Goal: Task Accomplishment & Management: Complete application form

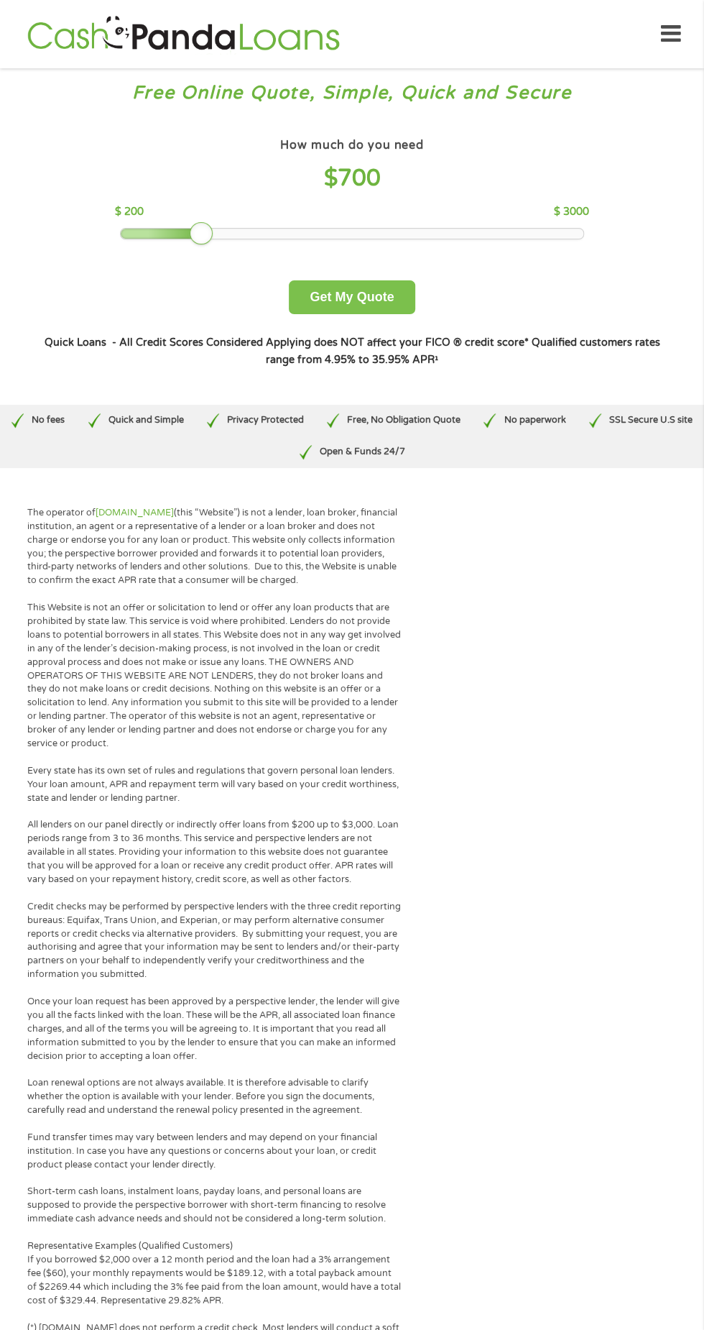
click at [403, 299] on button "Get My Quote" at bounding box center [352, 297] width 126 height 34
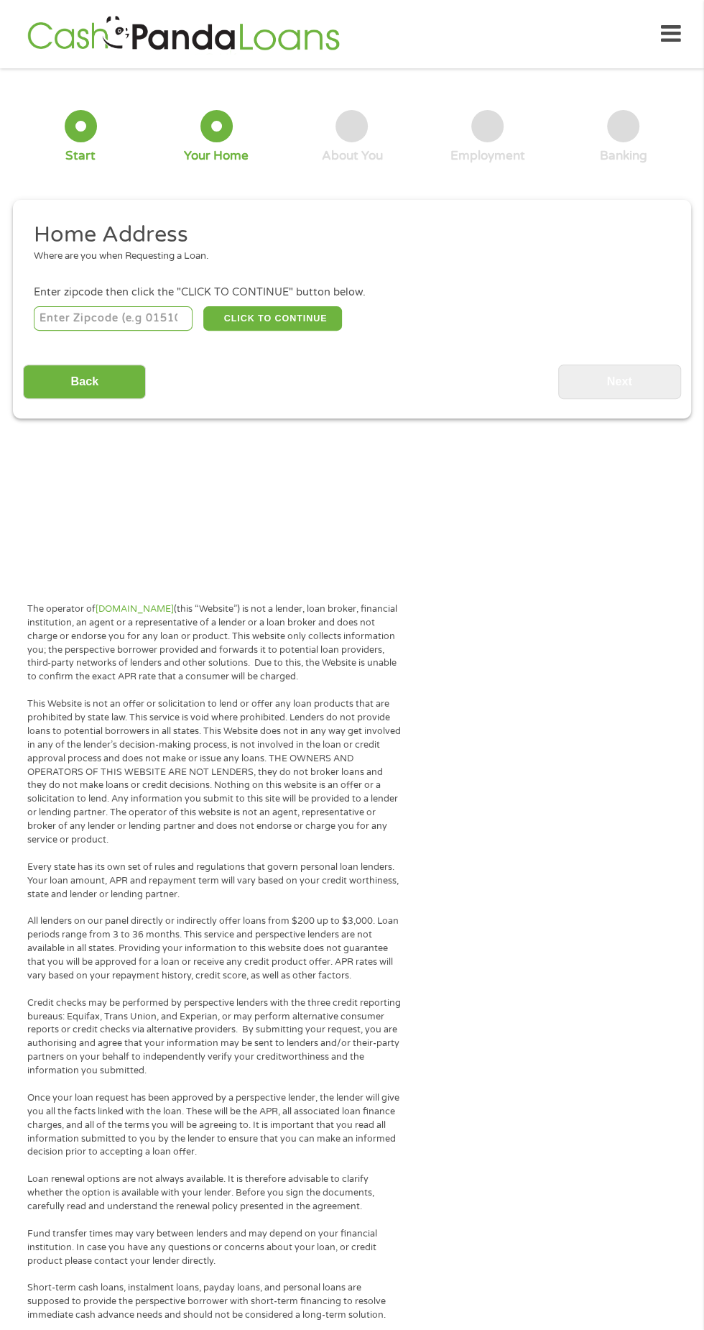
click at [87, 319] on input "number" at bounding box center [114, 318] width 160 height 24
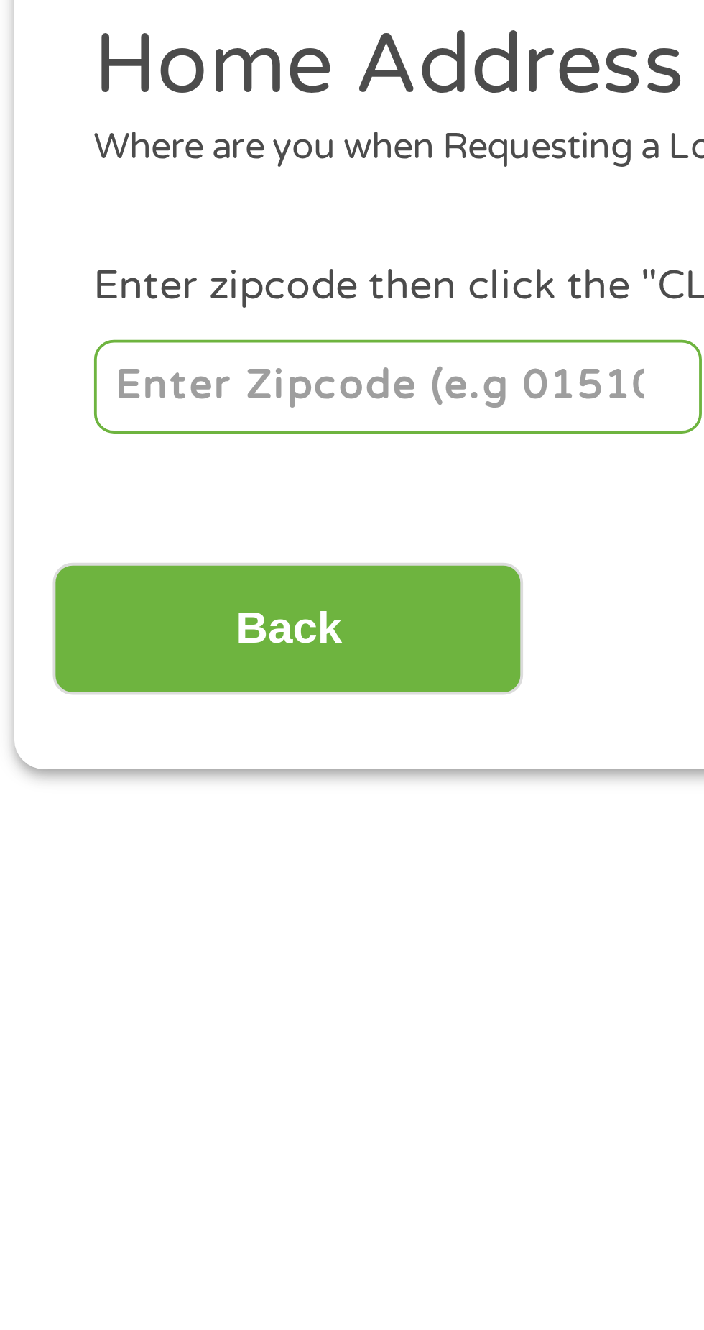
click at [87, 316] on input "number" at bounding box center [114, 318] width 160 height 24
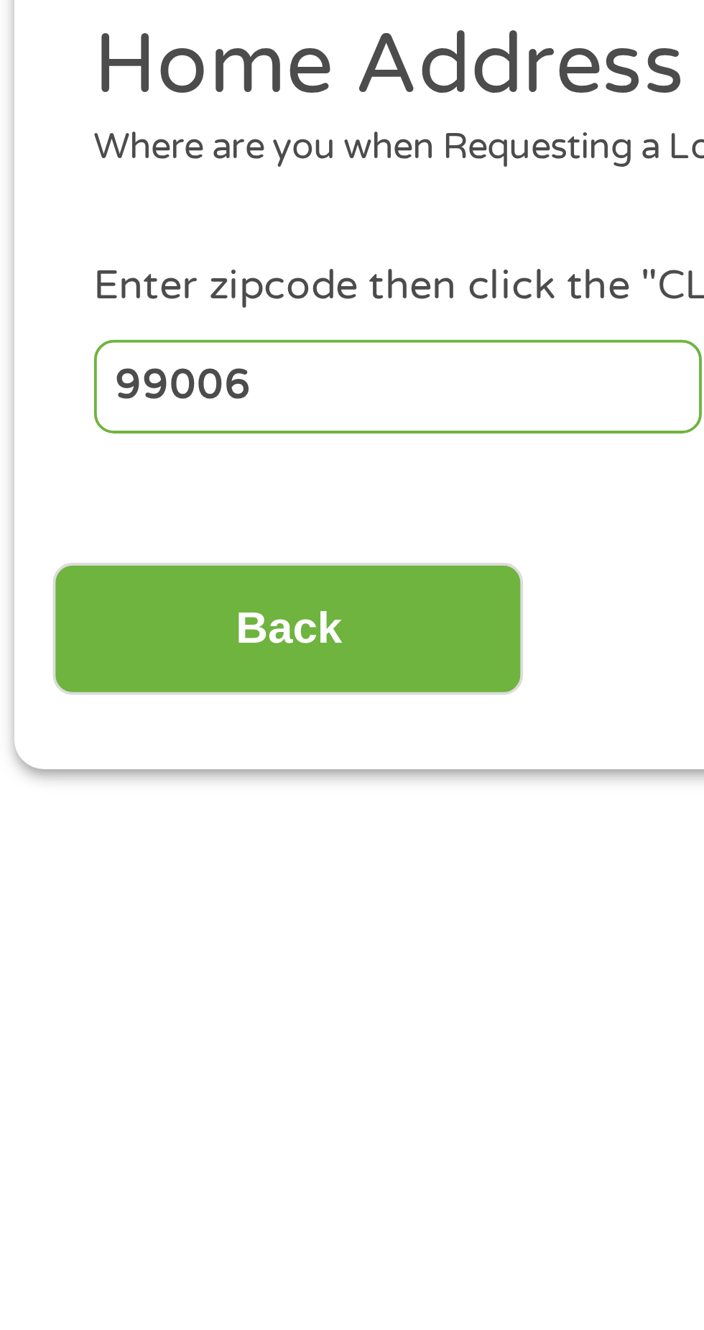
type input "99006"
click at [107, 387] on input "Back" at bounding box center [84, 381] width 123 height 35
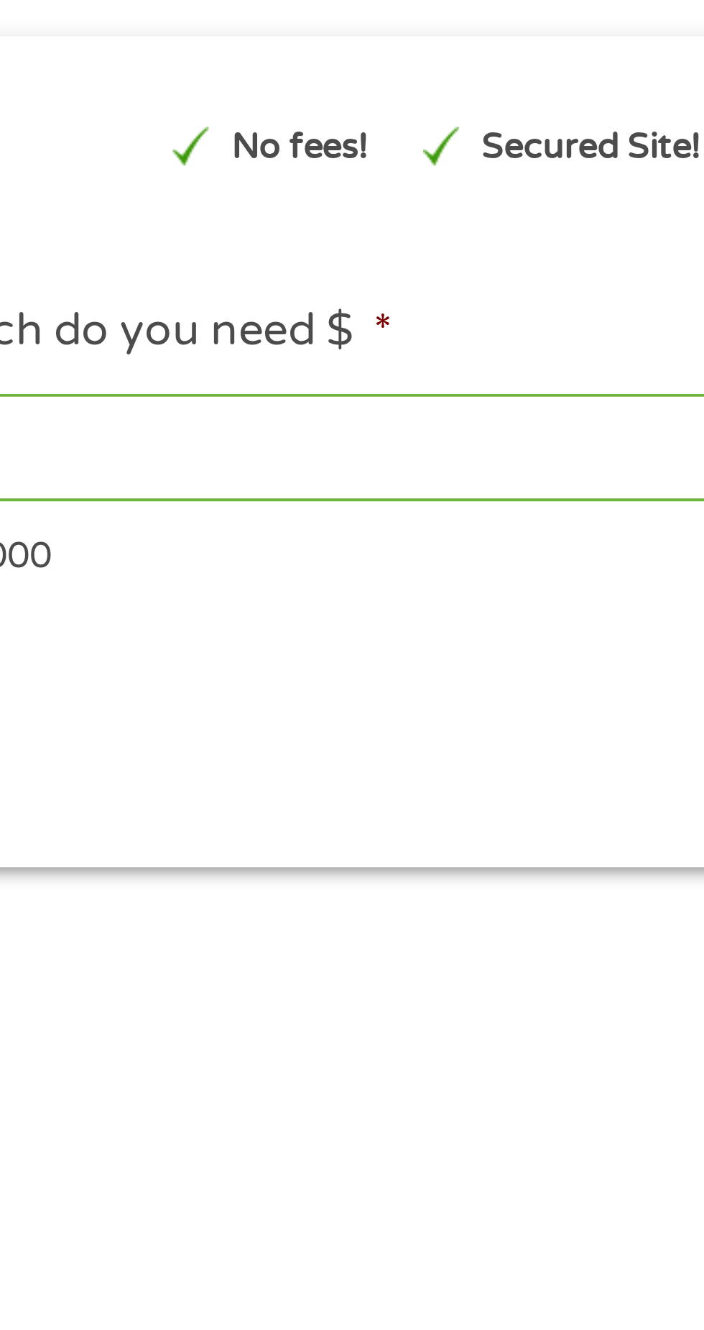
scroll to position [6, 0]
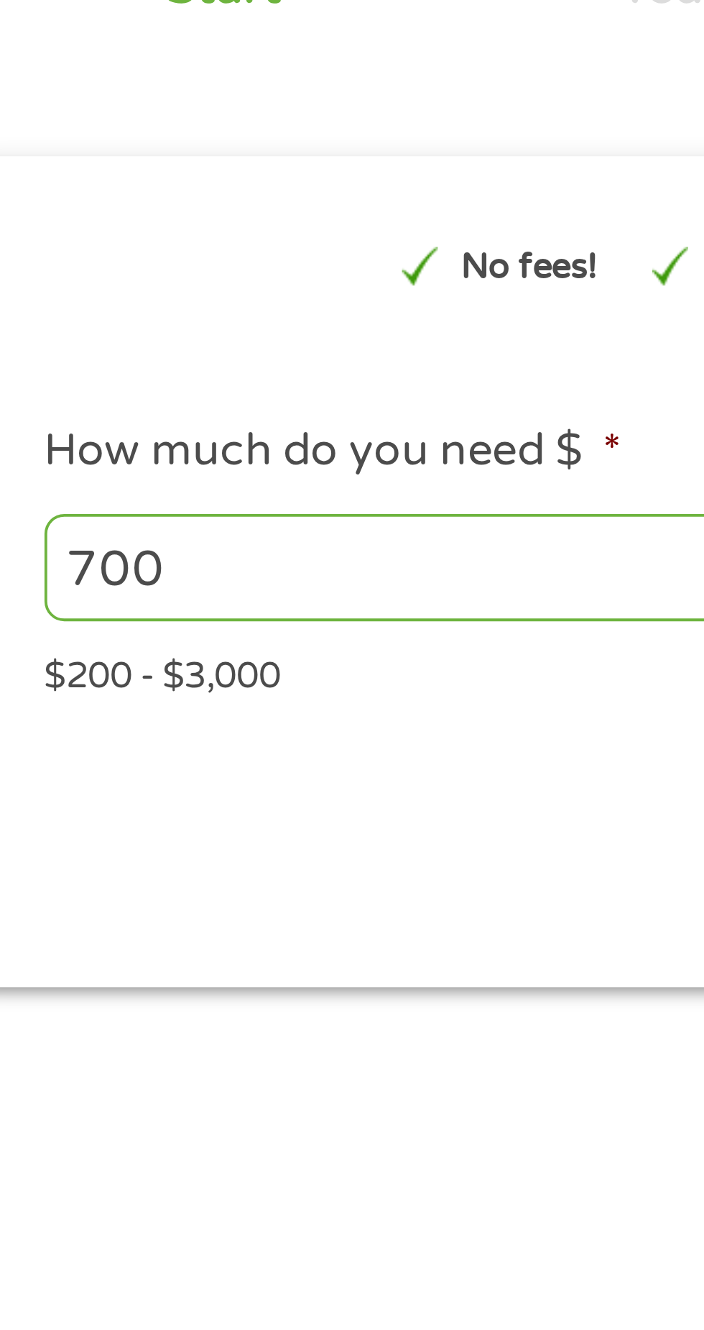
click at [54, 293] on input "700" at bounding box center [190, 300] width 313 height 27
type input "750"
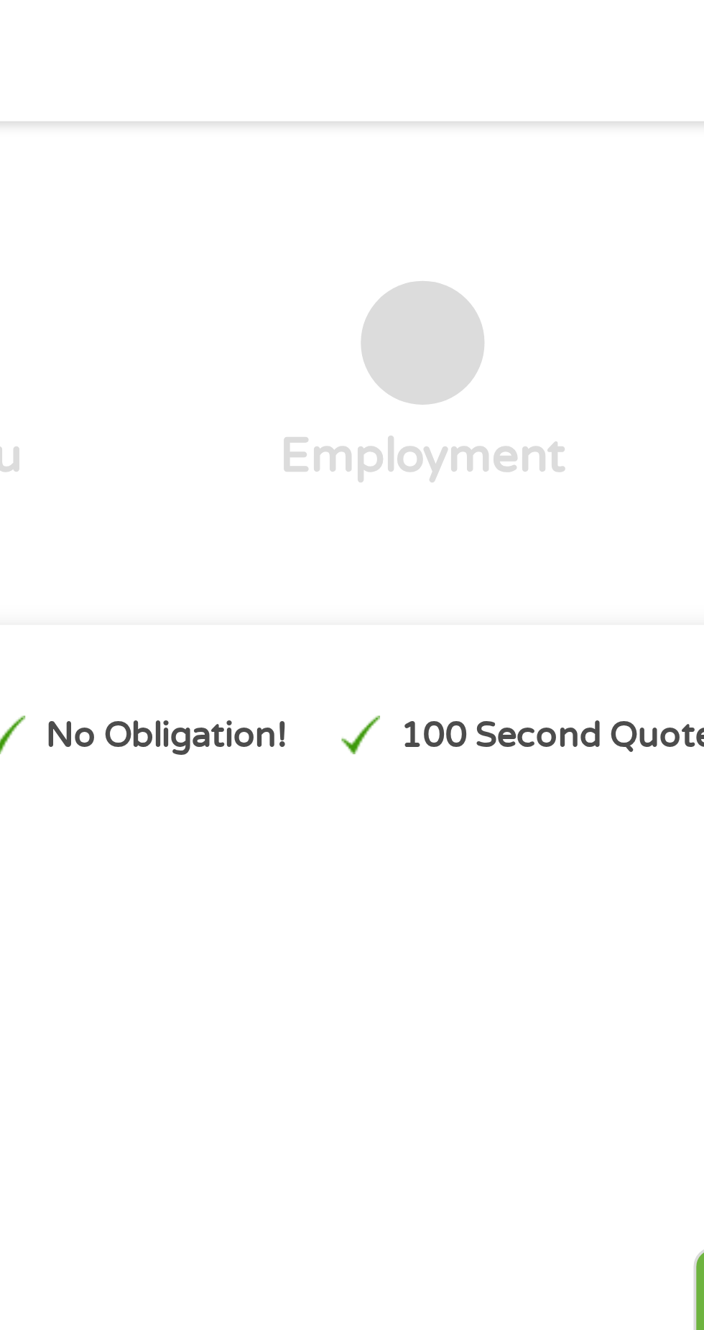
scroll to position [0, 0]
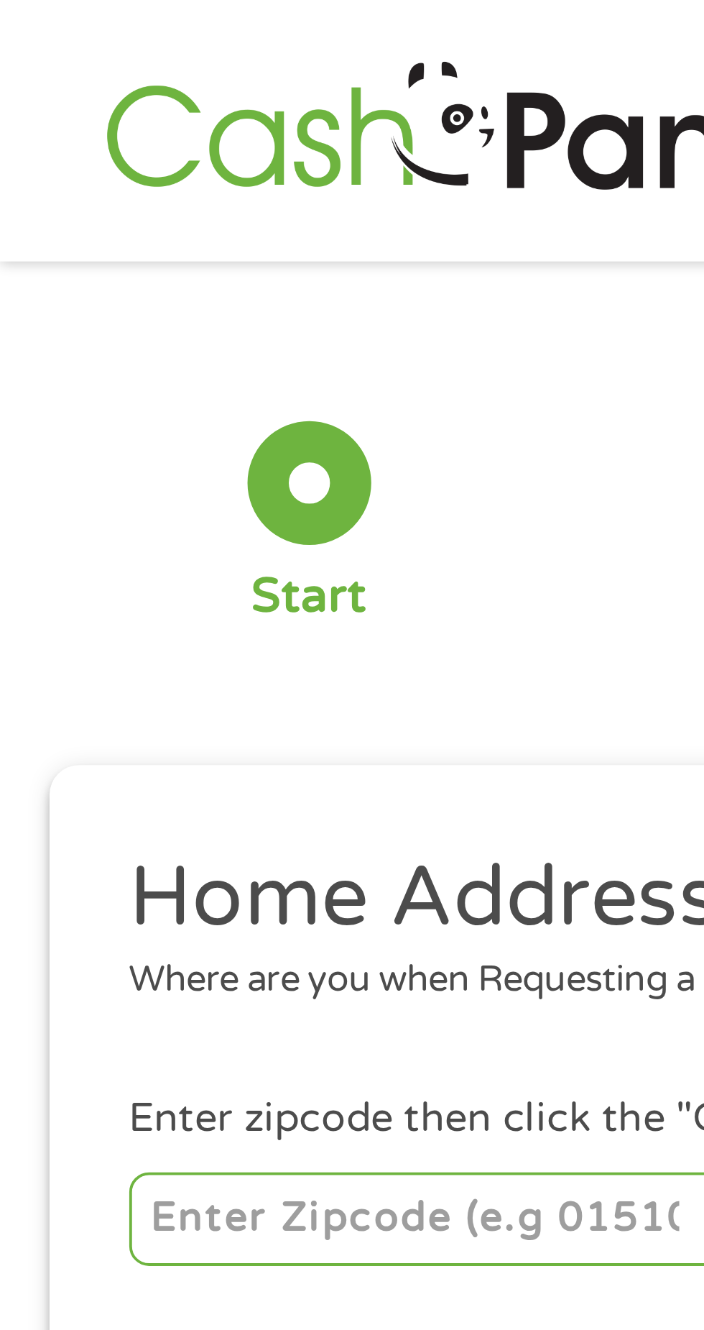
click at [84, 319] on input "number" at bounding box center [114, 318] width 160 height 24
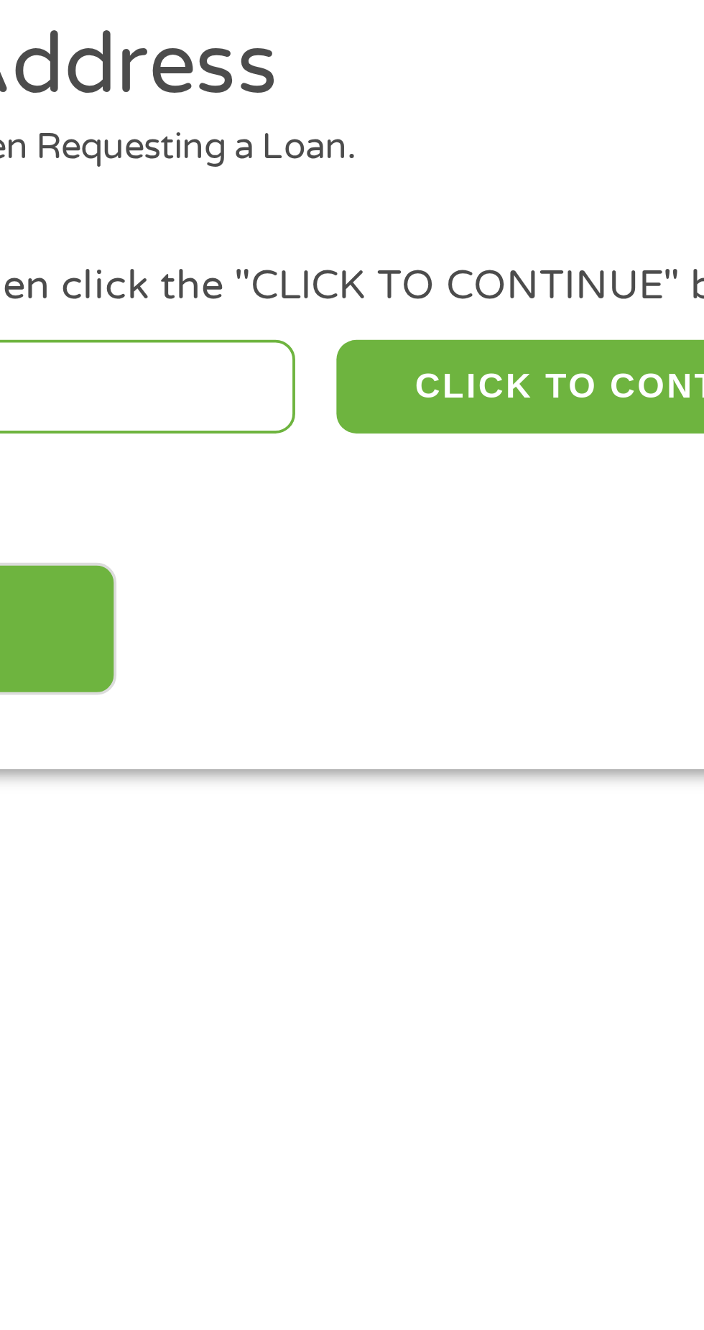
type input "99006"
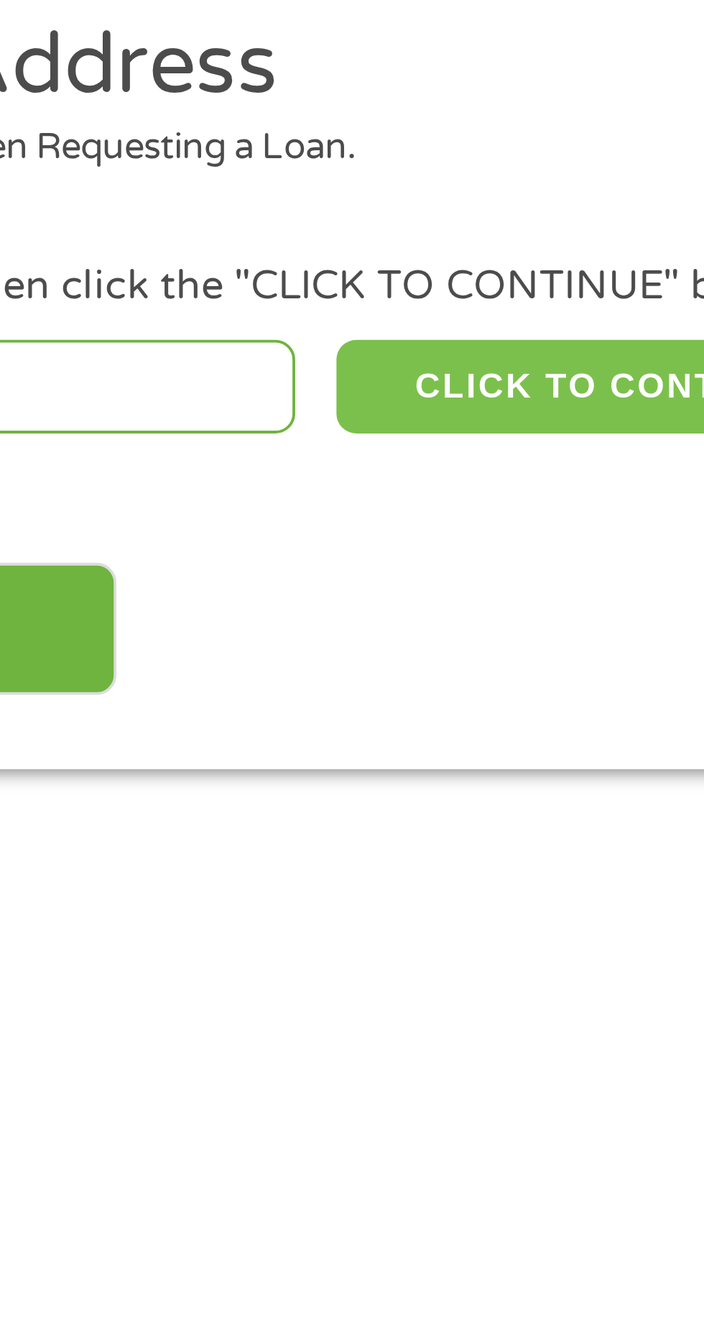
click at [261, 321] on button "CLICK TO CONTINUE" at bounding box center [272, 318] width 139 height 24
type input "99006"
type input "[GEOGRAPHIC_DATA]"
select select "[US_STATE]"
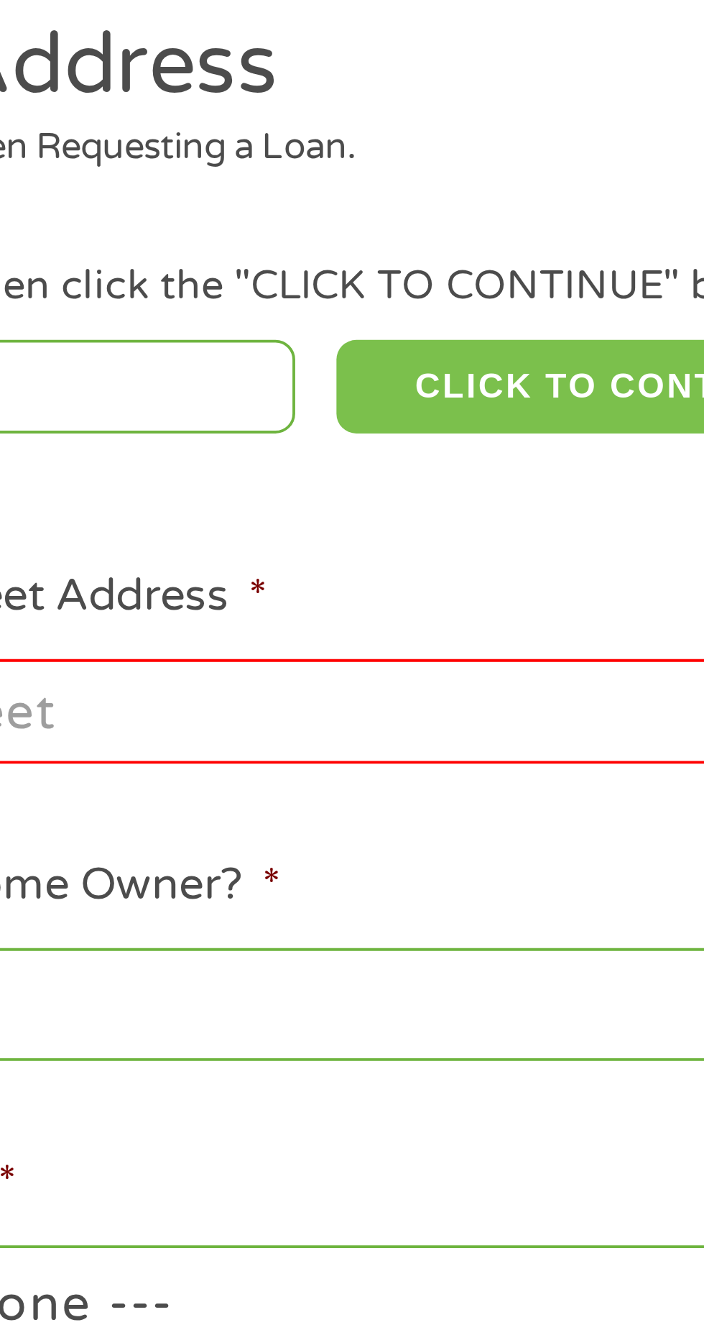
click at [247, 316] on button "CLICK TO CONTINUE" at bounding box center [272, 318] width 139 height 24
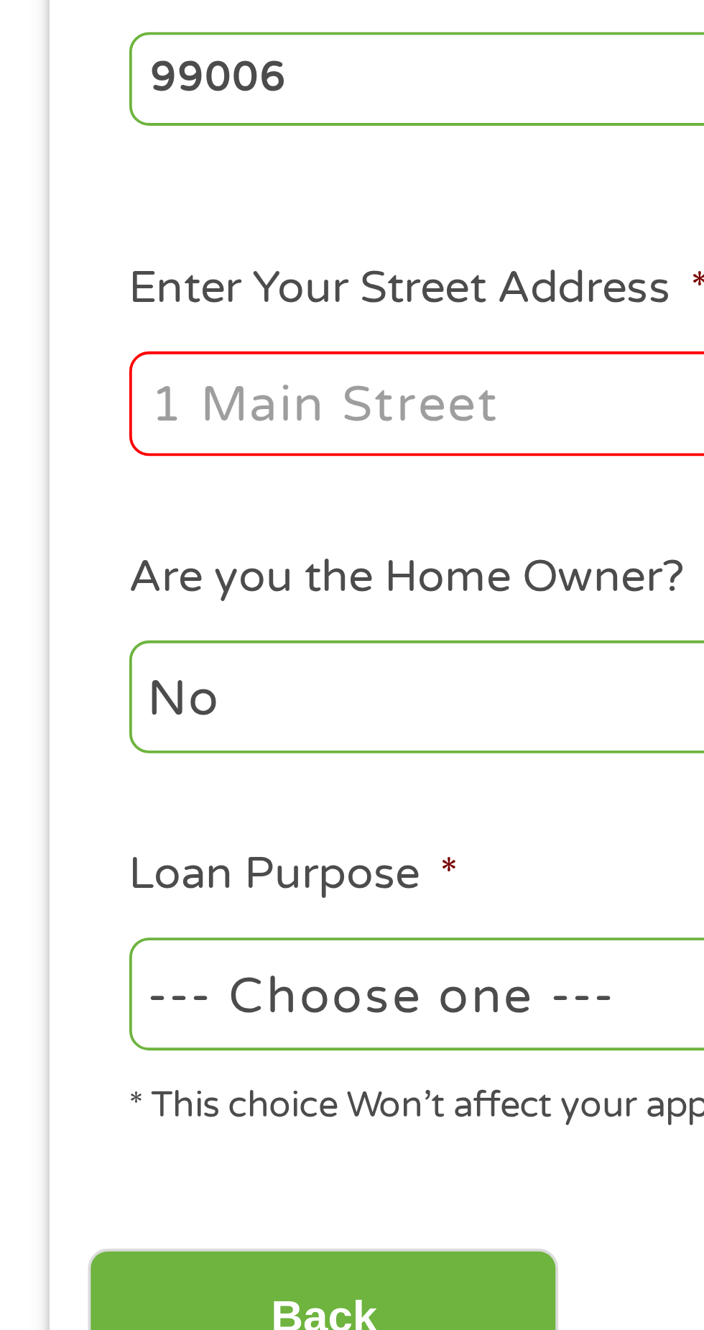
click at [91, 406] on input "Enter Your Street Address *" at bounding box center [188, 403] width 308 height 27
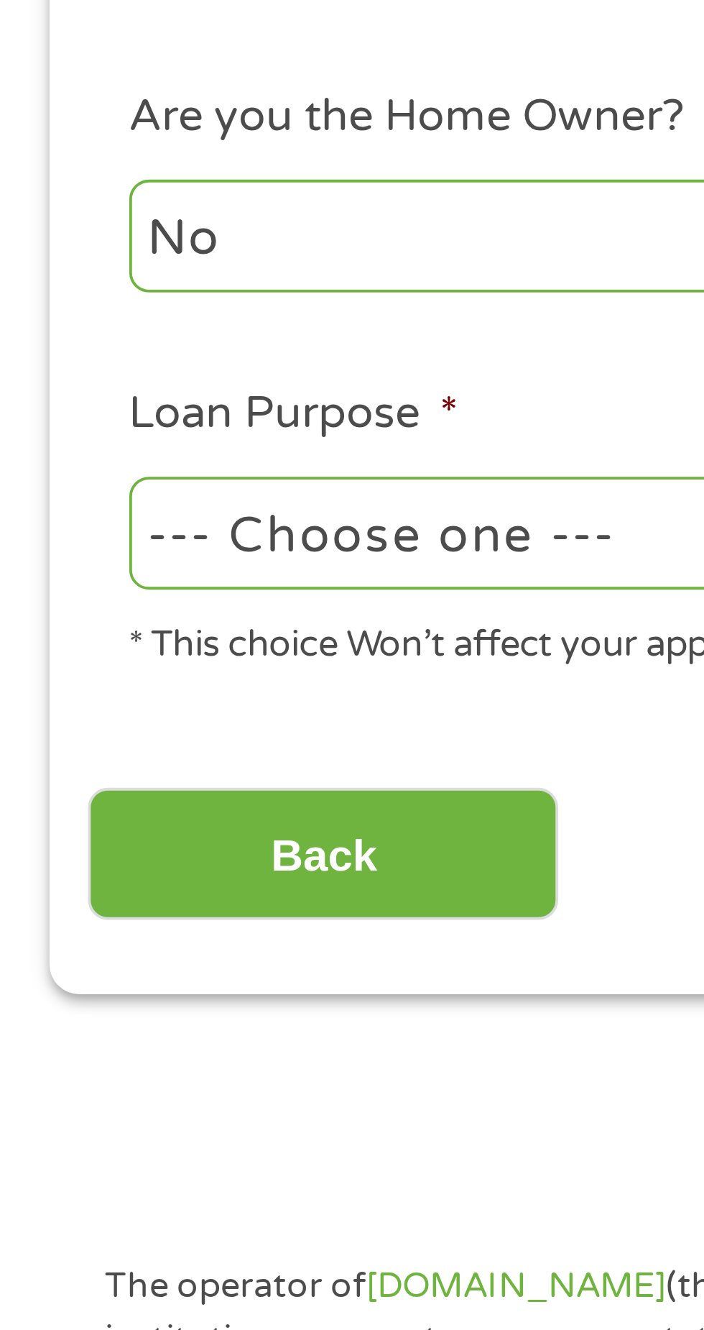
type input "[STREET_ADDRESS]"
click at [121, 557] on select "--- Choose one --- Pay Bills Debt Consolidation Home Improvement Major Purchase…" at bounding box center [188, 557] width 308 height 29
select select "other"
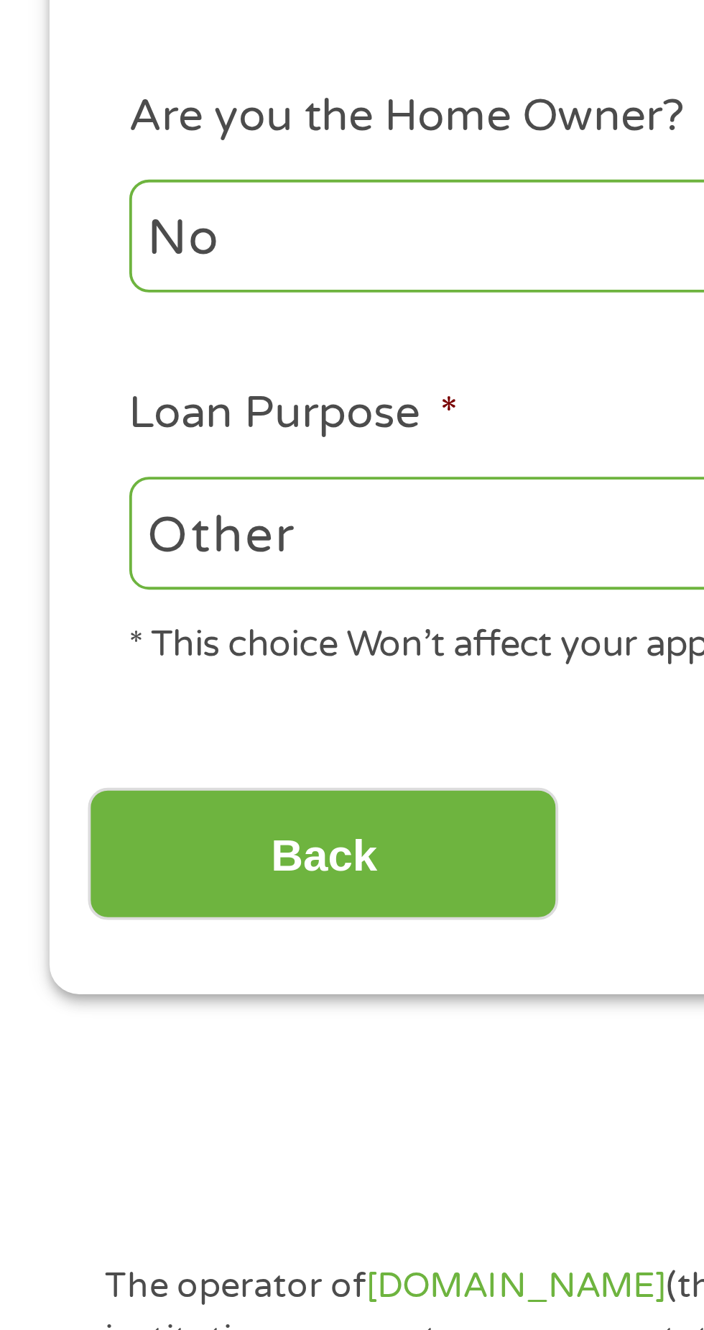
click at [34, 545] on select "--- Choose one --- Pay Bills Debt Consolidation Home Improvement Major Purchase…" at bounding box center [188, 557] width 308 height 29
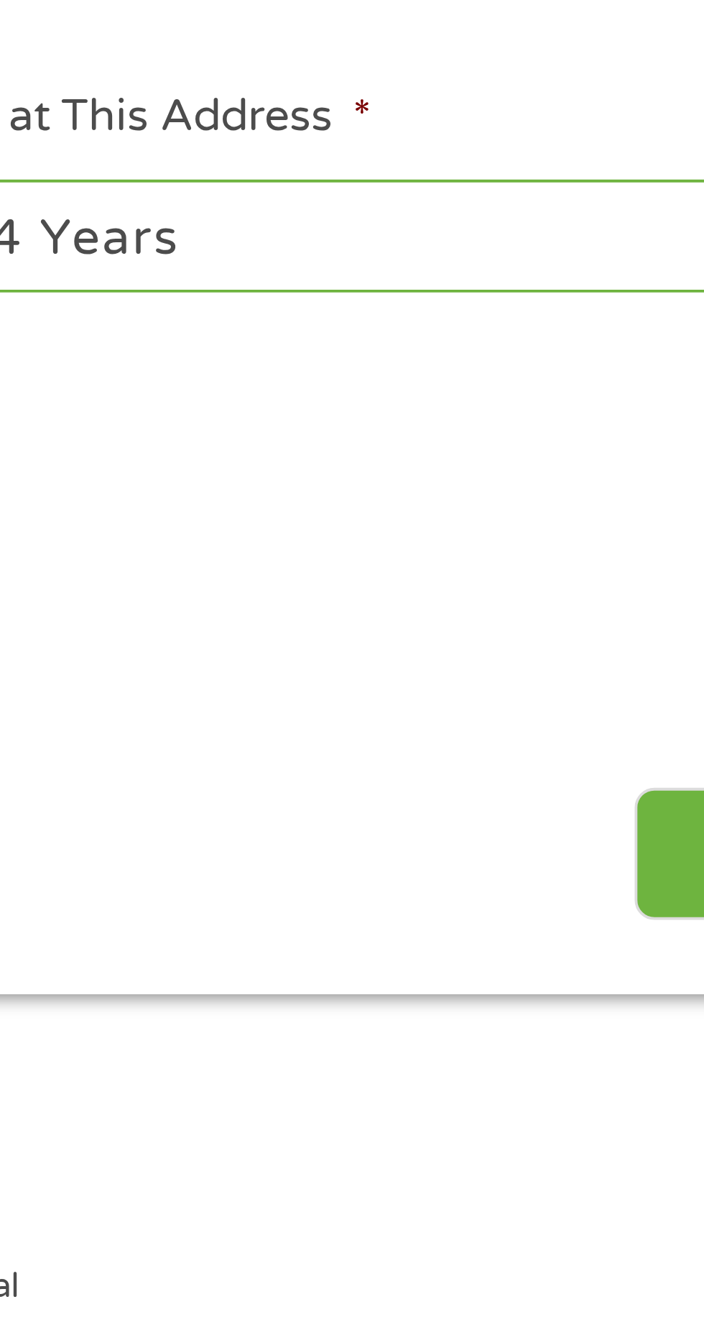
click at [516, 474] on select "1 Year or less 1 - 2 Years 2 - 4 Years Over 4 Years" at bounding box center [516, 479] width 308 height 29
select select "60months"
click at [362, 467] on select "1 Year or less 1 - 2 Years 2 - 4 Years Over 4 Years" at bounding box center [516, 479] width 308 height 29
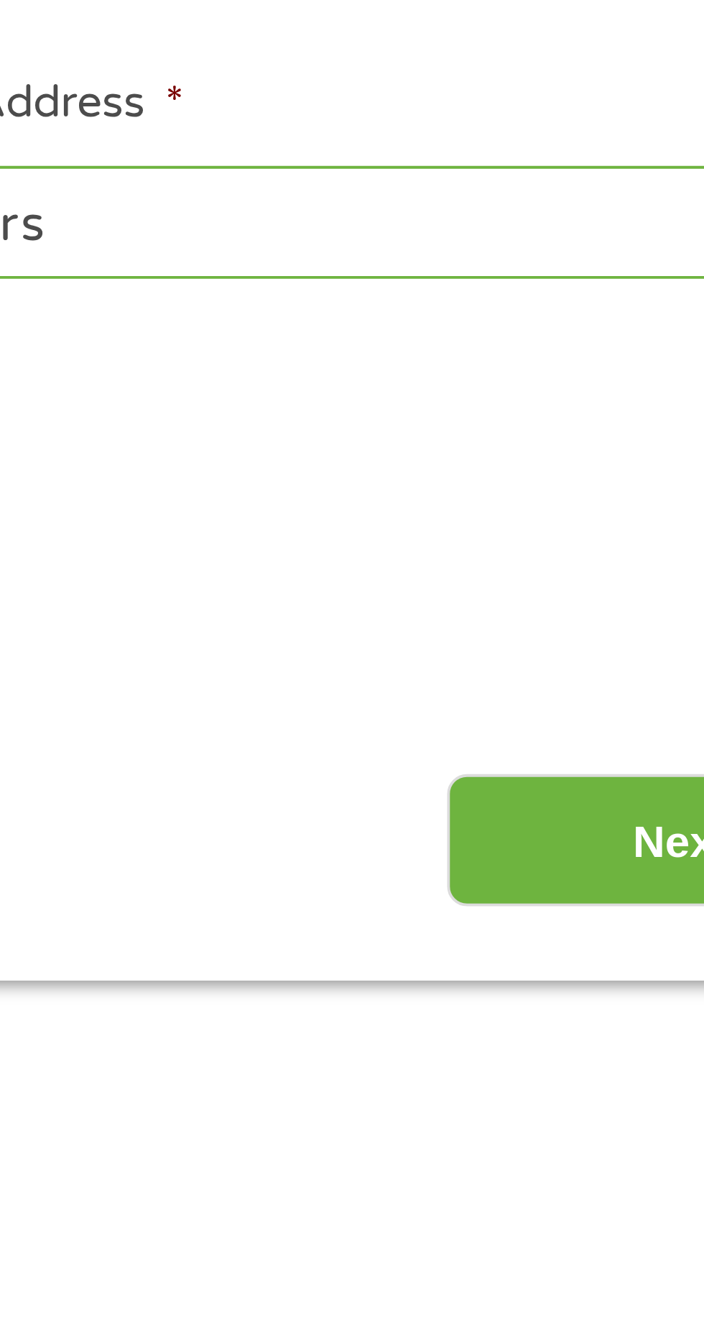
click at [584, 638] on input "Next" at bounding box center [620, 641] width 123 height 35
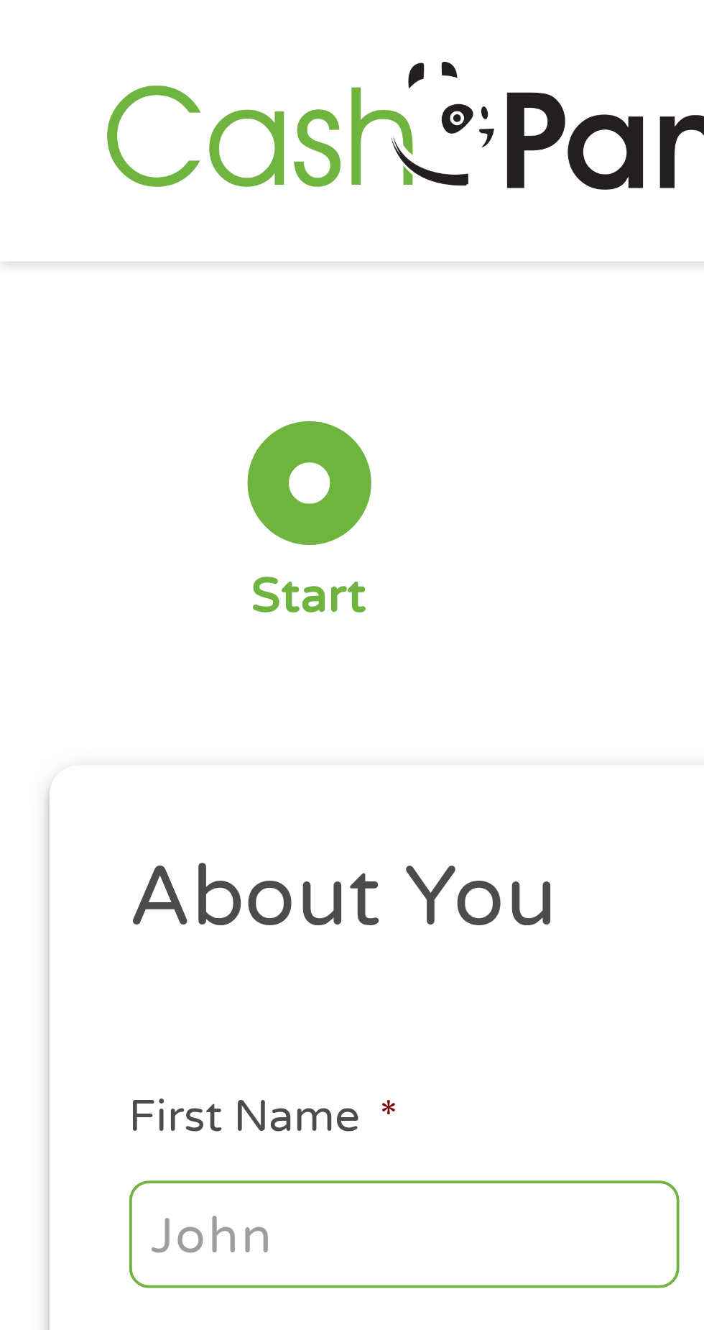
click at [73, 323] on input "First Name *" at bounding box center [106, 321] width 144 height 27
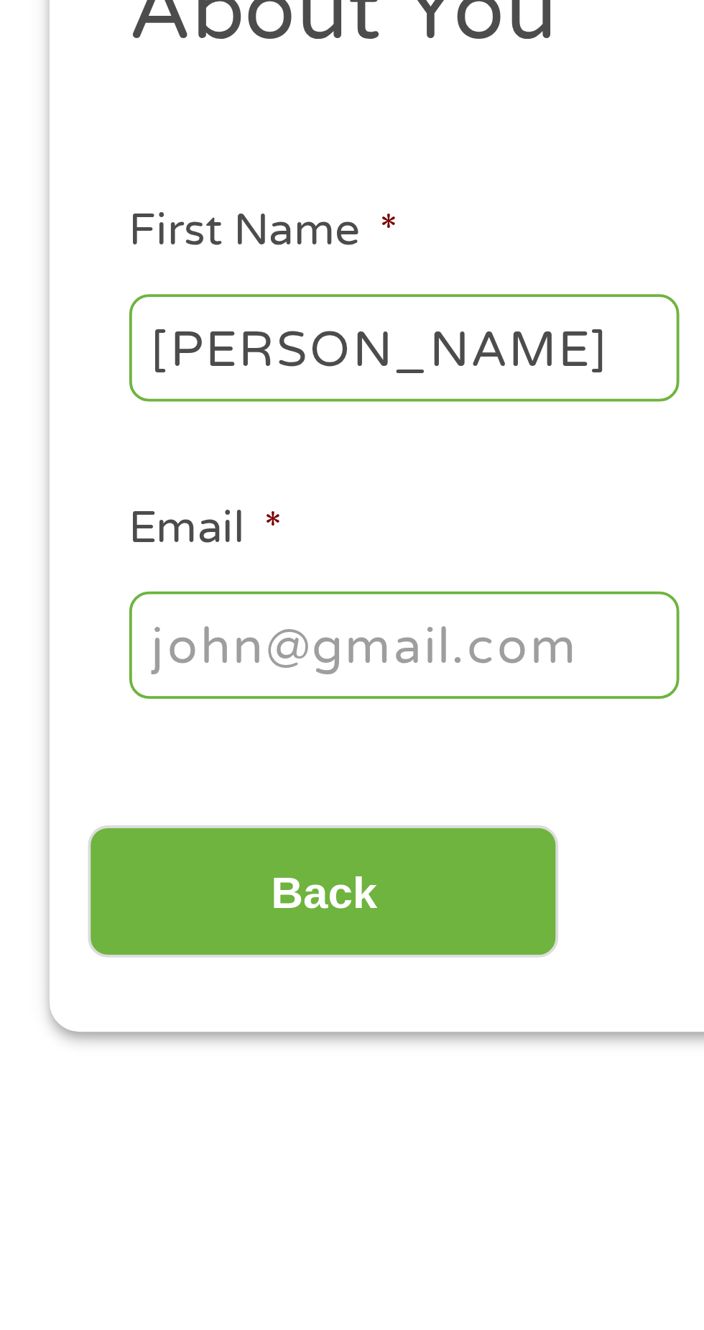
type input "[PERSON_NAME]"
click at [66, 399] on input "Email *" at bounding box center [106, 399] width 144 height 27
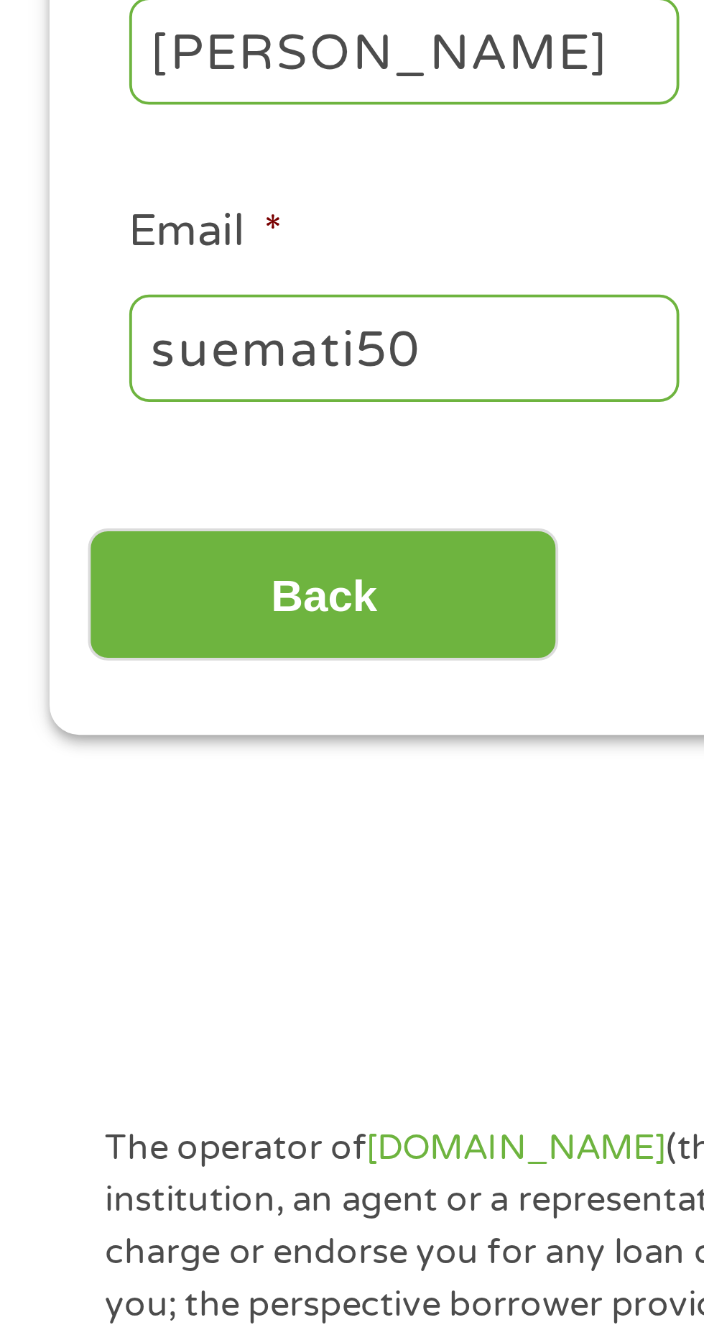
click at [82, 400] on input "suemati50" at bounding box center [106, 399] width 144 height 27
click at [93, 400] on input "suemati50" at bounding box center [106, 399] width 144 height 27
click at [86, 403] on input "suemati50" at bounding box center [106, 399] width 144 height 27
click at [89, 403] on input "suemati50" at bounding box center [106, 399] width 144 height 27
click at [116, 400] on input "suemari50" at bounding box center [106, 399] width 144 height 27
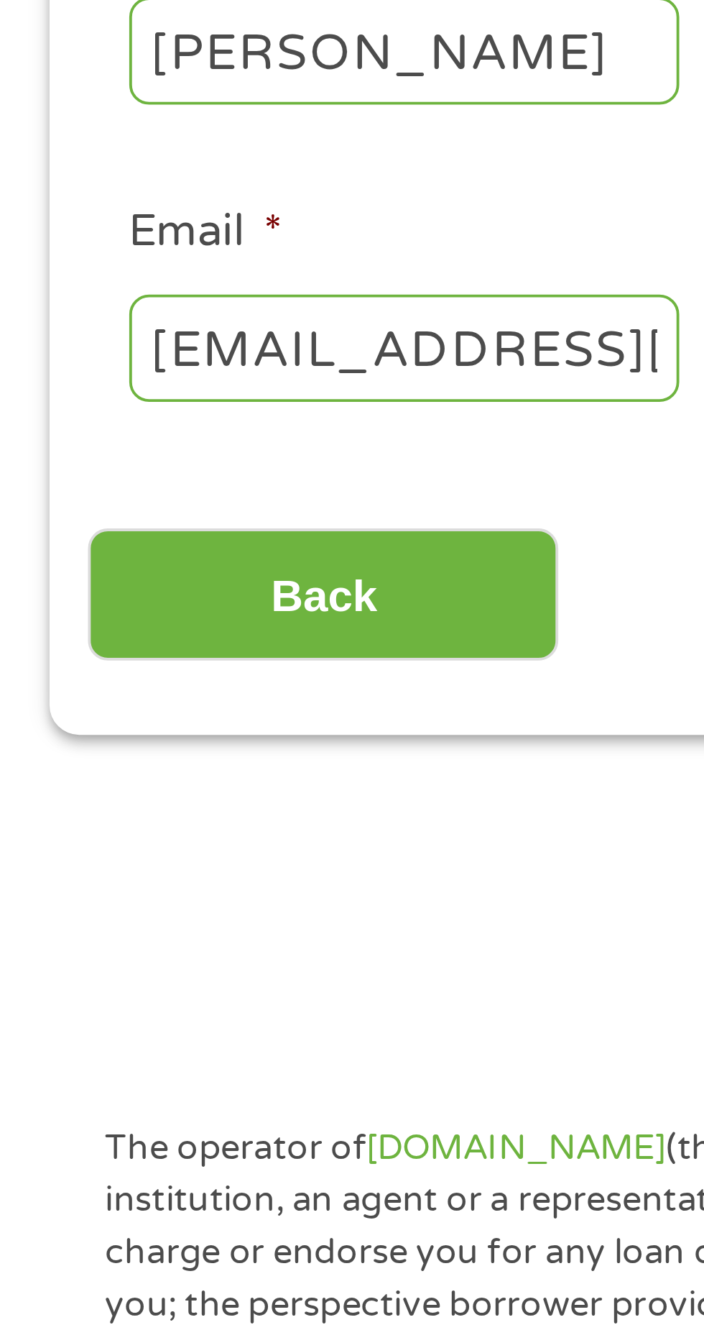
scroll to position [0, 24]
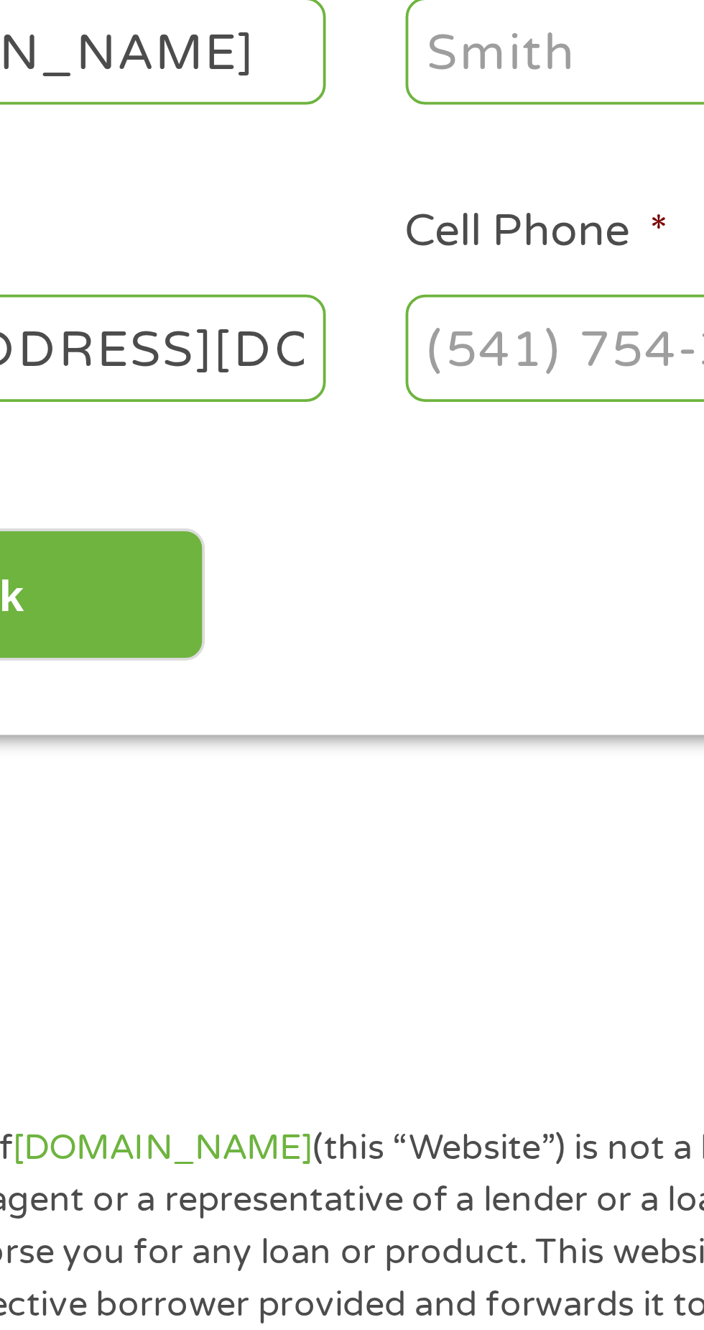
type input "[EMAIL_ADDRESS][DOMAIN_NAME]"
click at [233, 406] on input "Cell Phone *" at bounding box center [270, 399] width 144 height 27
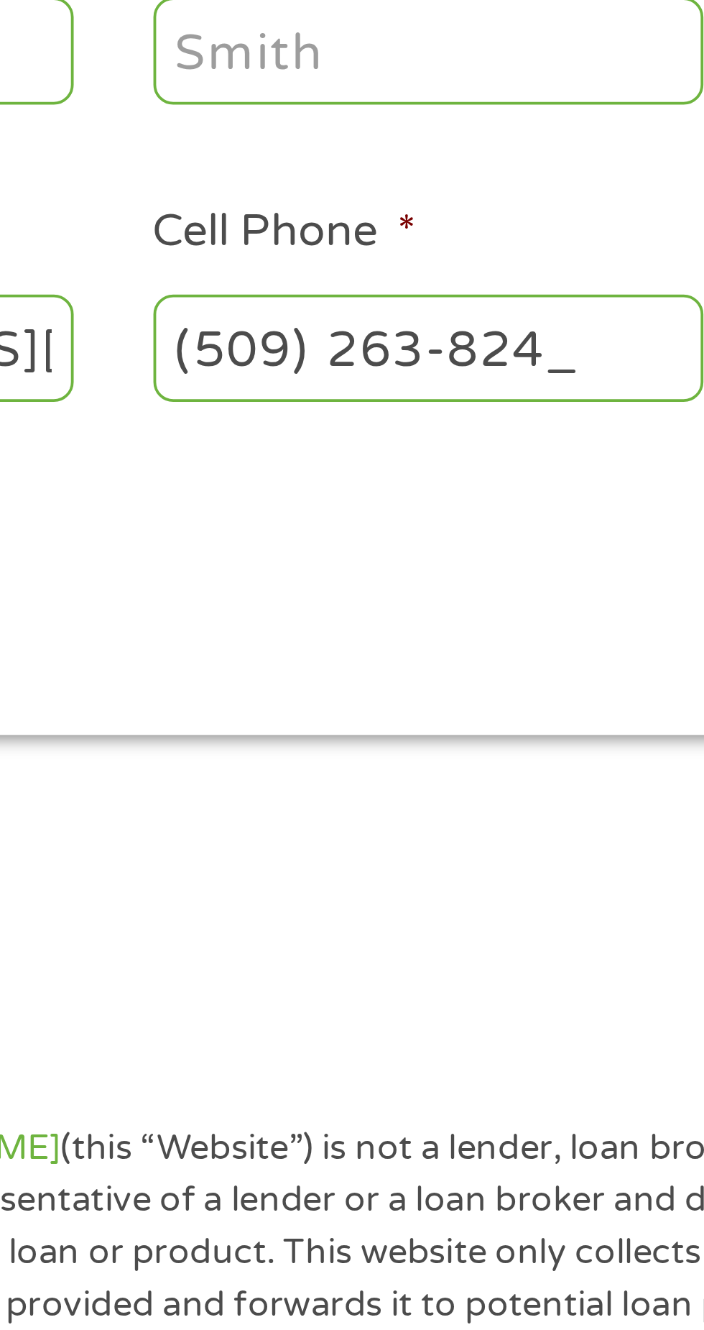
type input "[PHONE_NUMBER]"
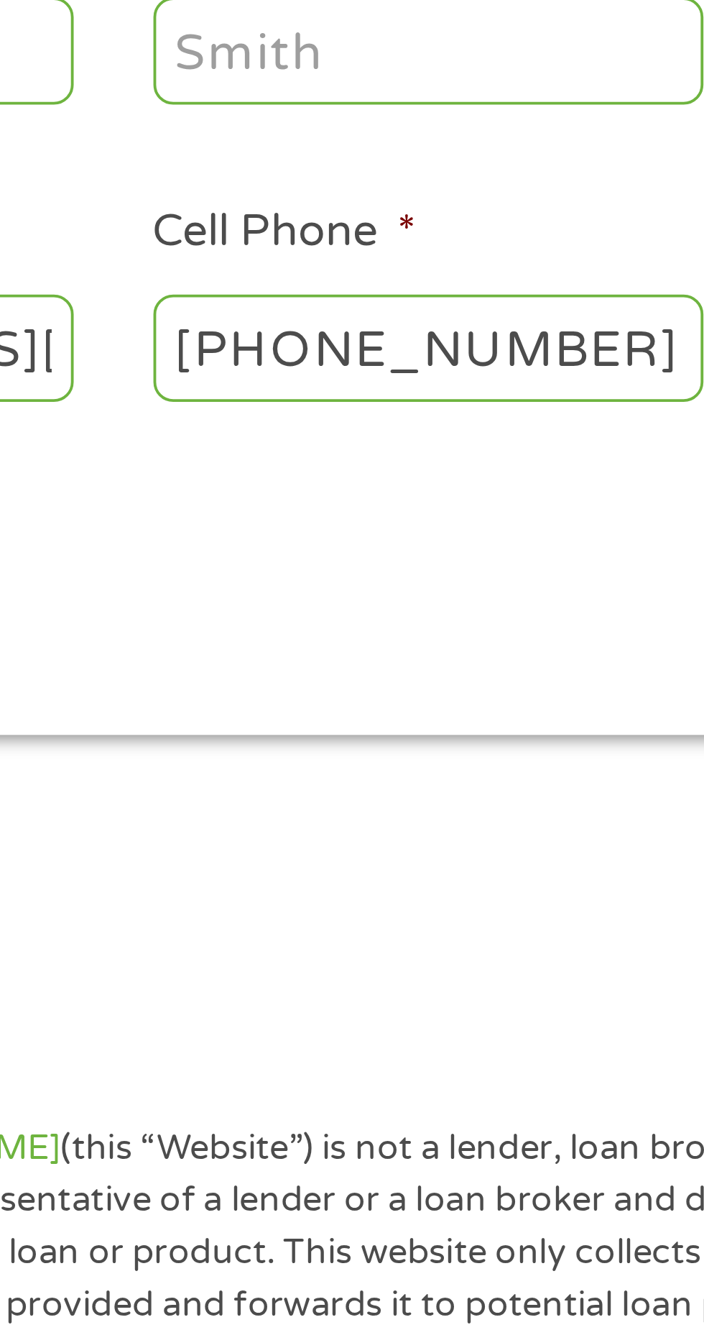
click at [246, 326] on input "Last Name *" at bounding box center [270, 321] width 144 height 27
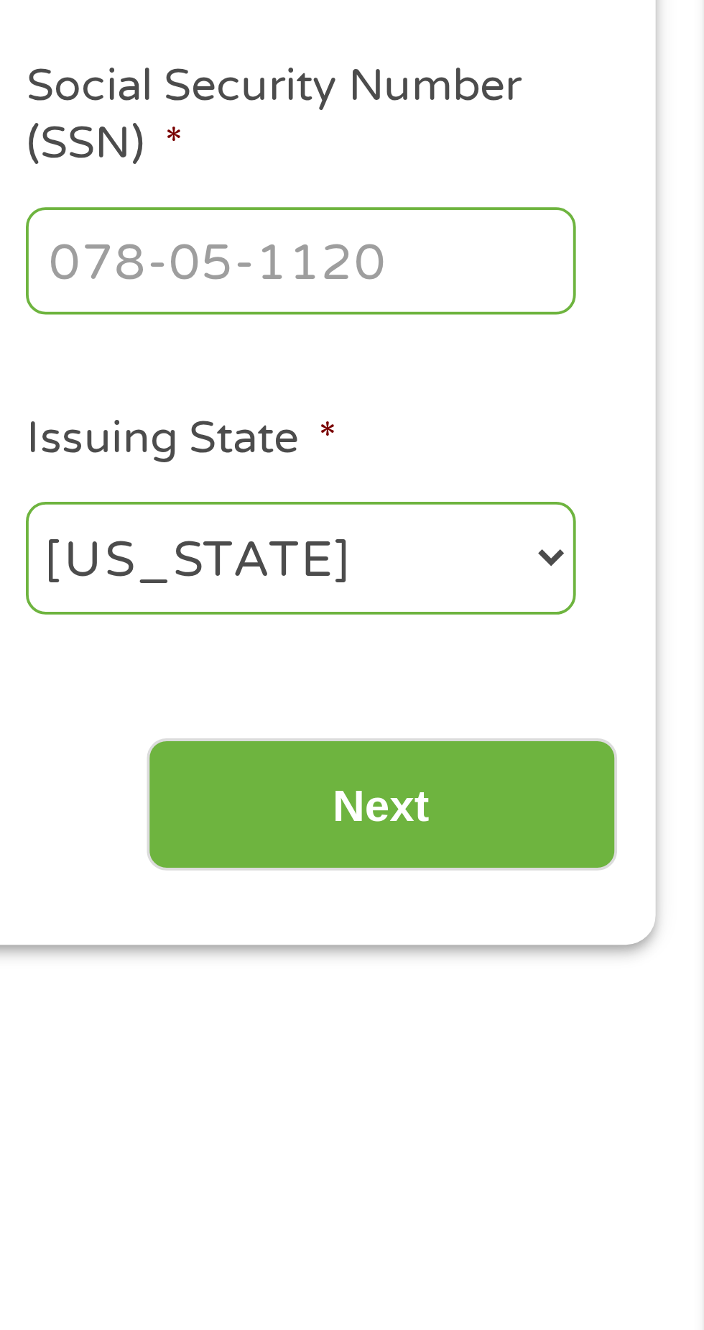
type input "[PERSON_NAME]"
click at [564, 321] on input "Social Security Number (SSN) *" at bounding box center [599, 321] width 144 height 27
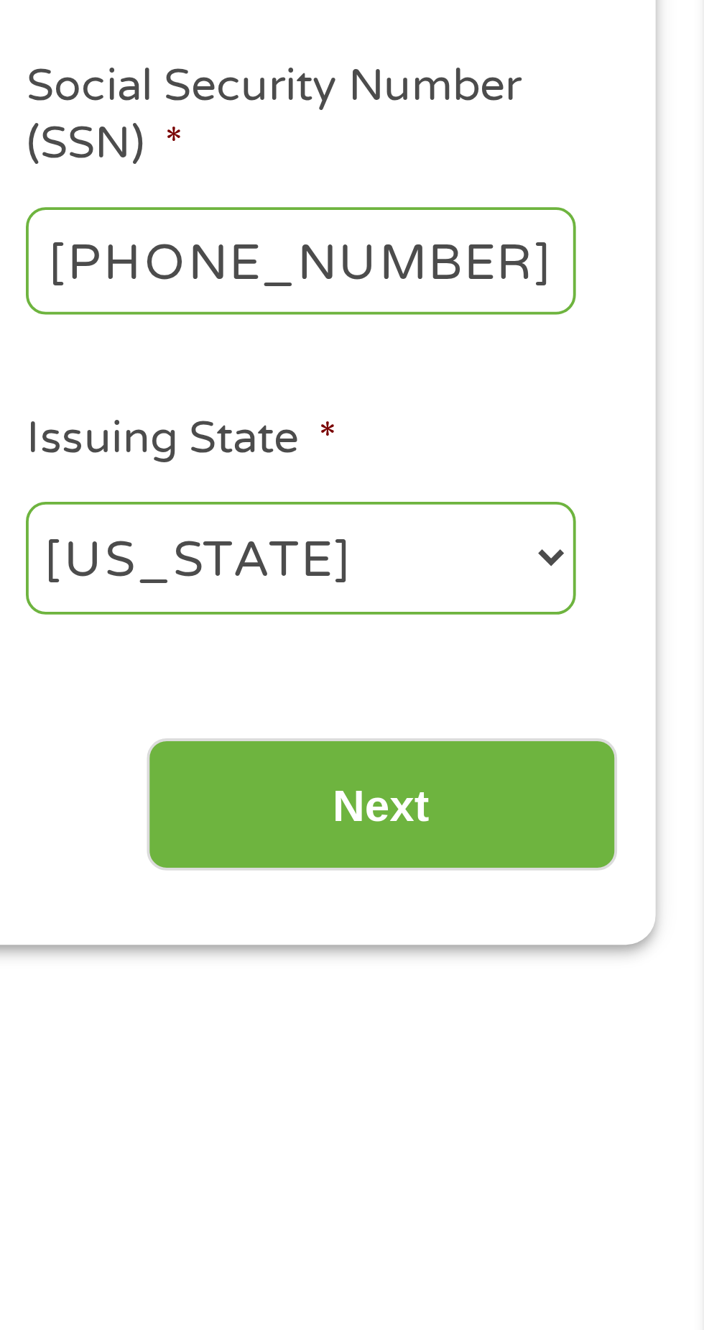
type input "397-74-6038"
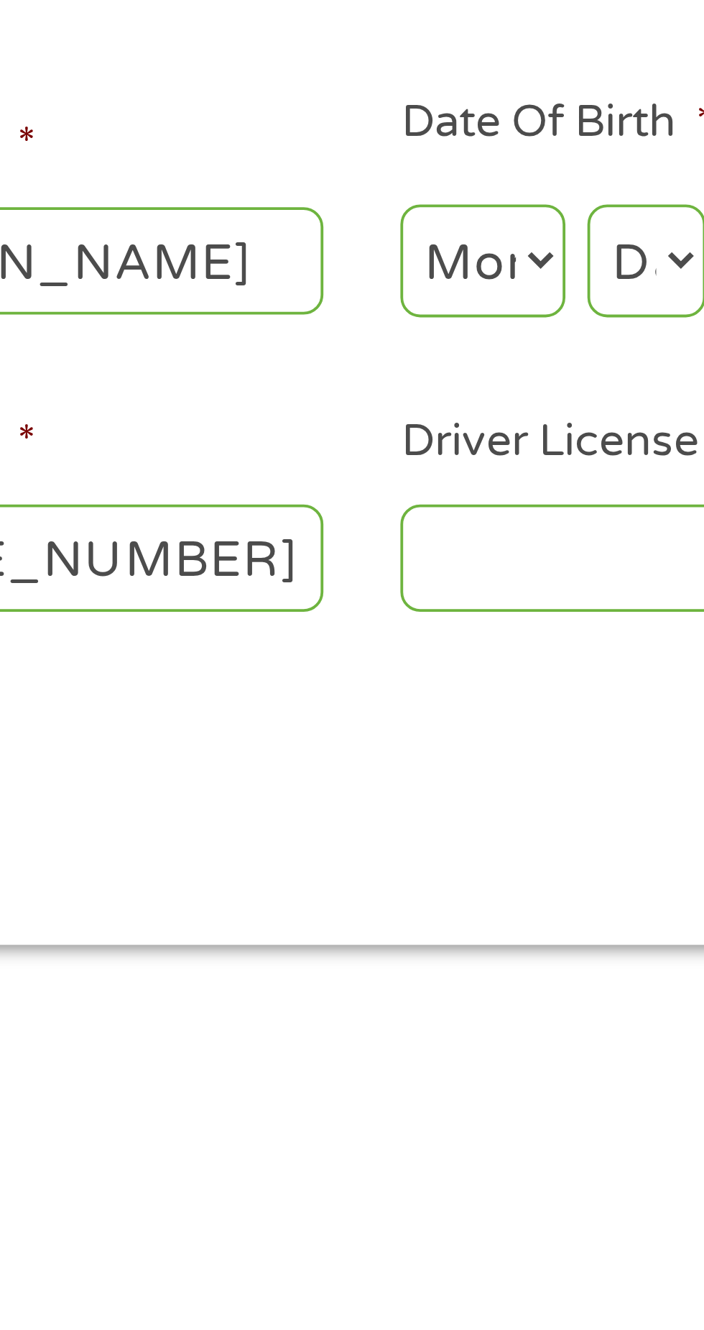
click at [389, 330] on select "Month 1 2 3 4 5 6 7 8 9 10 11 12" at bounding box center [383, 322] width 43 height 29
select select "7"
click at [362, 308] on select "Month 1 2 3 4 5 6 7 8 9 10 11 12" at bounding box center [383, 322] width 43 height 29
click at [426, 331] on select "Day 1 2 3 4 5 6 7 8 9 10 11 12 13 14 15 16 17 18 19 20 21 22 23 24 25 26 27 28 …" at bounding box center [426, 322] width 31 height 29
select select "18"
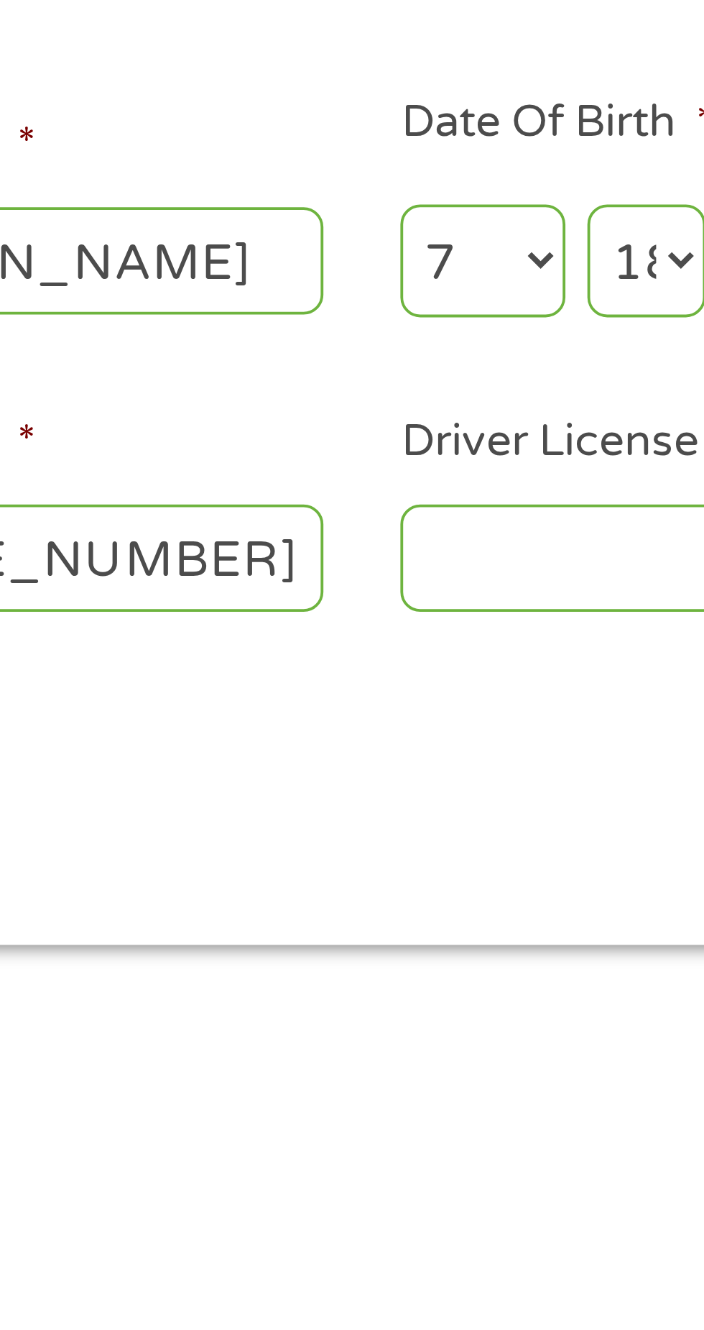
click at [411, 308] on select "Day 1 2 3 4 5 6 7 8 9 10 11 12 13 14 15 16 17 18 19 20 21 22 23 24 25 26 27 28 …" at bounding box center [426, 322] width 31 height 29
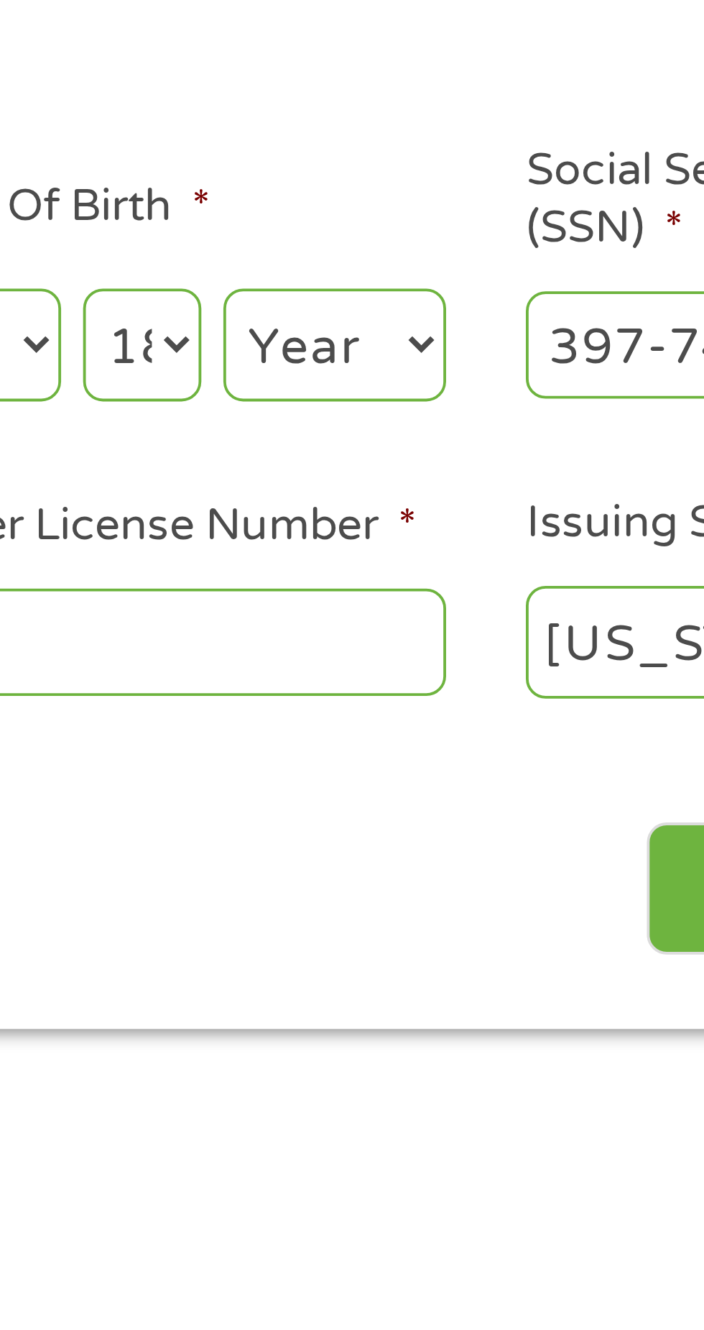
click at [476, 328] on select "Year [DATE] 2006 2005 2004 2003 2002 2001 2000 1999 1998 1997 1996 1995 1994 19…" at bounding box center [477, 322] width 58 height 29
select select "1959"
click at [448, 308] on select "Year [DATE] 2006 2005 2004 2003 2002 2001 2000 1999 1998 1997 1996 1995 1994 19…" at bounding box center [477, 322] width 58 height 29
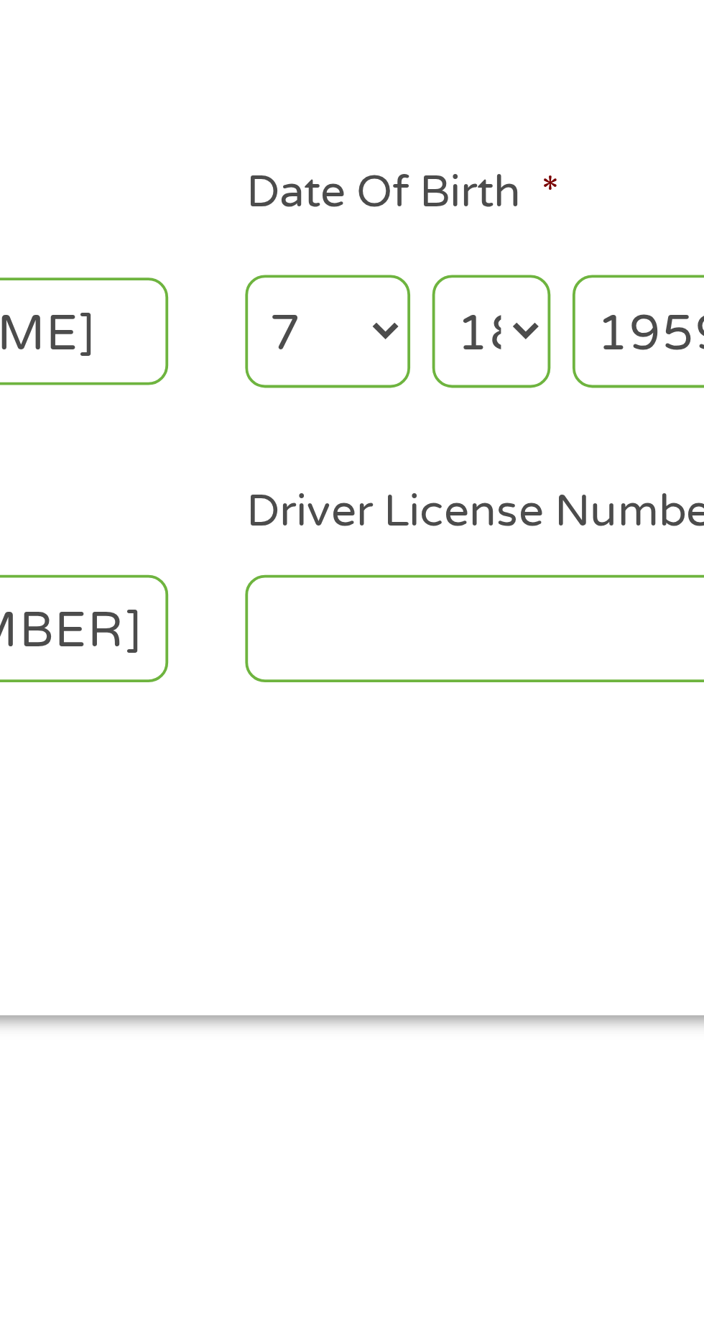
click at [421, 324] on select "Day 1 2 3 4 5 6 7 8 9 10 11 12 13 14 15 16 17 18 19 20 21 22 23 24 25 26 27 28 …" at bounding box center [426, 322] width 31 height 29
click at [411, 308] on select "Day 1 2 3 4 5 6 7 8 9 10 11 12 13 14 15 16 17 18 19 20 21 22 23 24 25 26 27 28 …" at bounding box center [426, 322] width 31 height 29
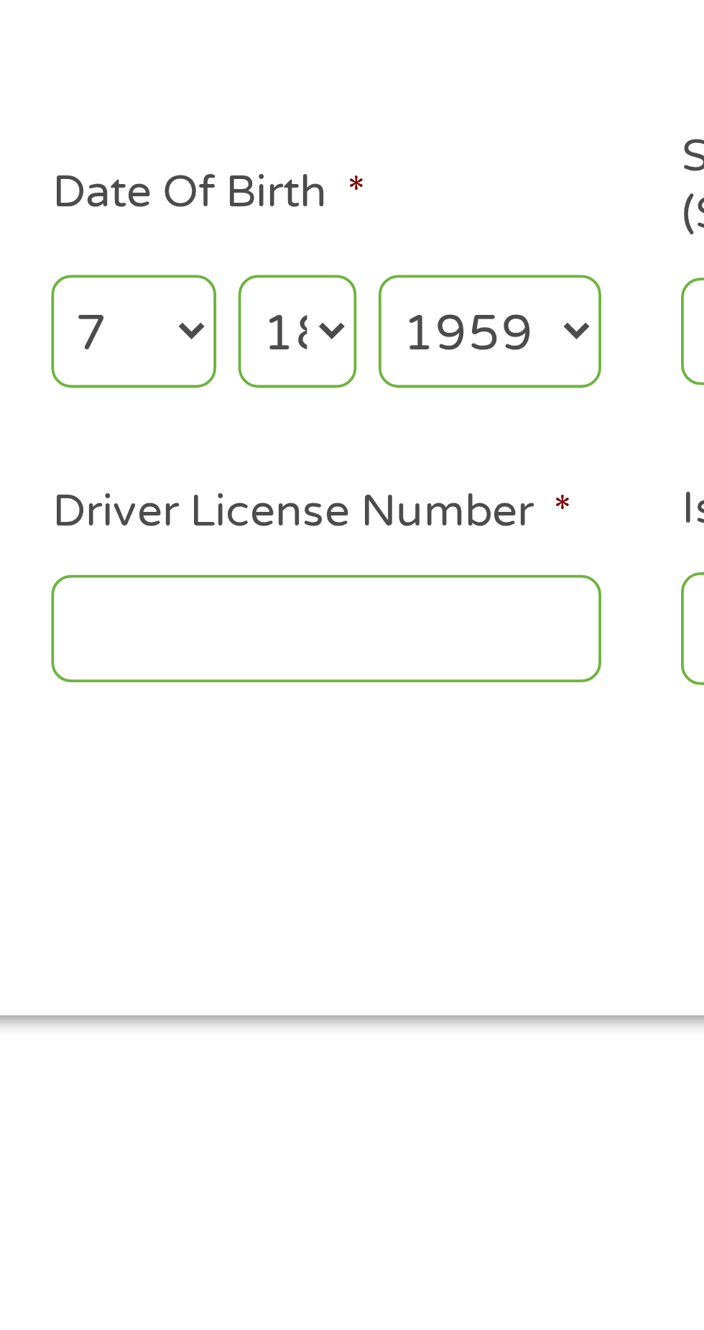
click at [434, 322] on select "Day 1 2 3 4 5 6 7 8 9 10 11 12 13 14 15 16 17 18 19 20 21 22 23 24 25 26 27 28 …" at bounding box center [426, 322] width 31 height 29
click at [411, 308] on select "Day 1 2 3 4 5 6 7 8 9 10 11 12 13 14 15 16 17 18 19 20 21 22 23 24 25 26 27 28 …" at bounding box center [426, 322] width 31 height 29
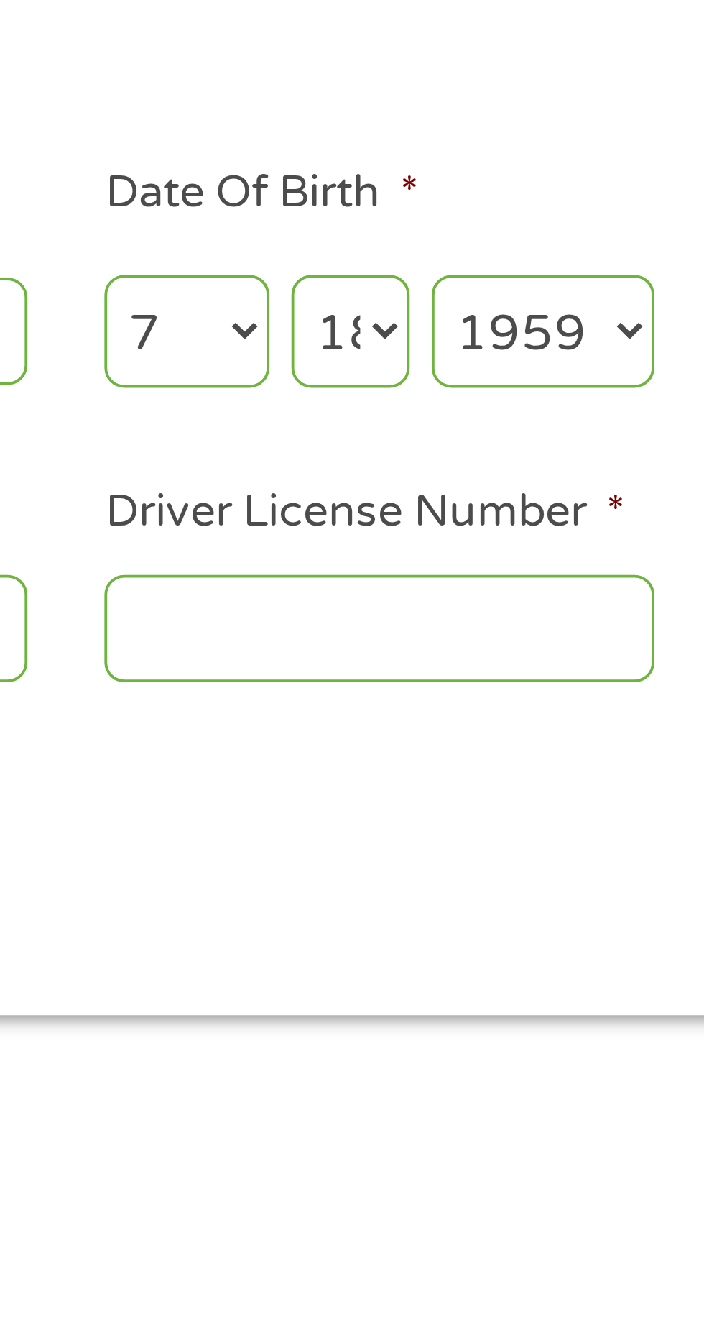
click at [391, 325] on select "Month 1 2 3 4 5 6 7 8 9 10 11 12" at bounding box center [383, 322] width 43 height 29
click at [362, 308] on select "Month 1 2 3 4 5 6 7 8 9 10 11 12" at bounding box center [383, 322] width 43 height 29
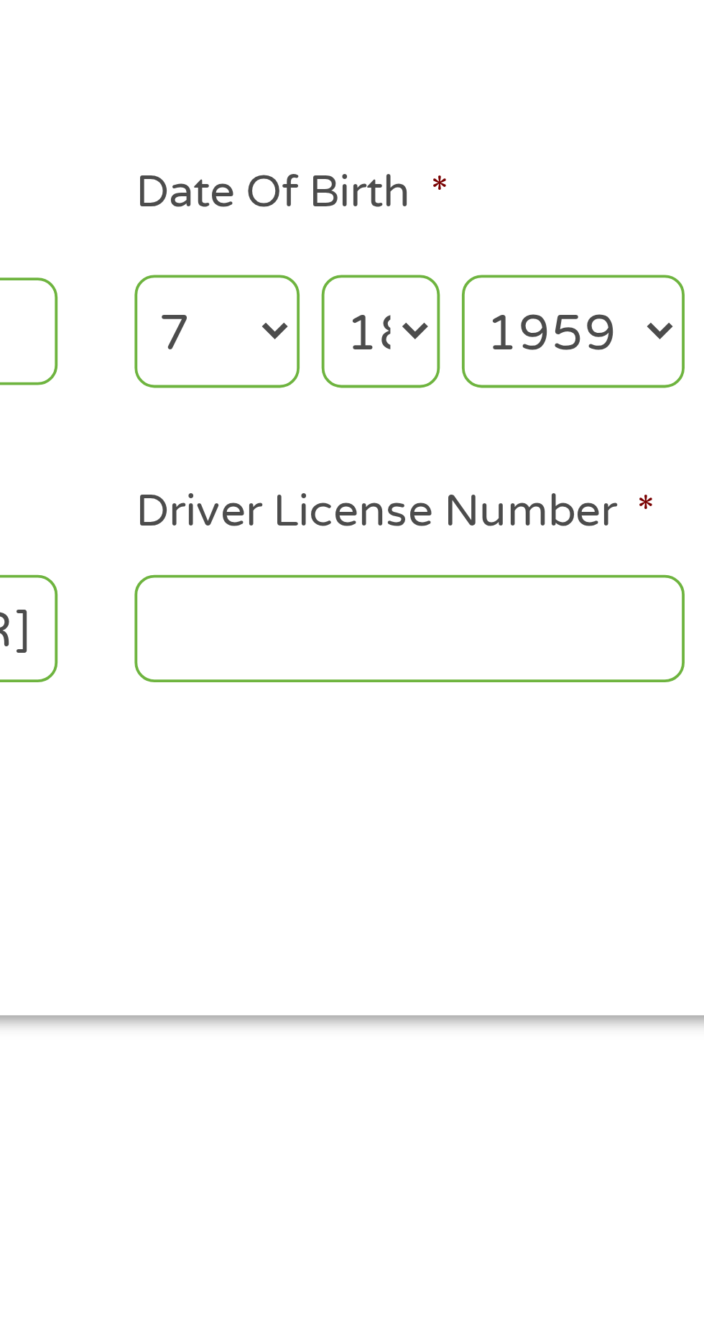
click at [403, 324] on select "Month 1 2 3 4 5 6 7 8 9 10 11 12" at bounding box center [383, 322] width 43 height 29
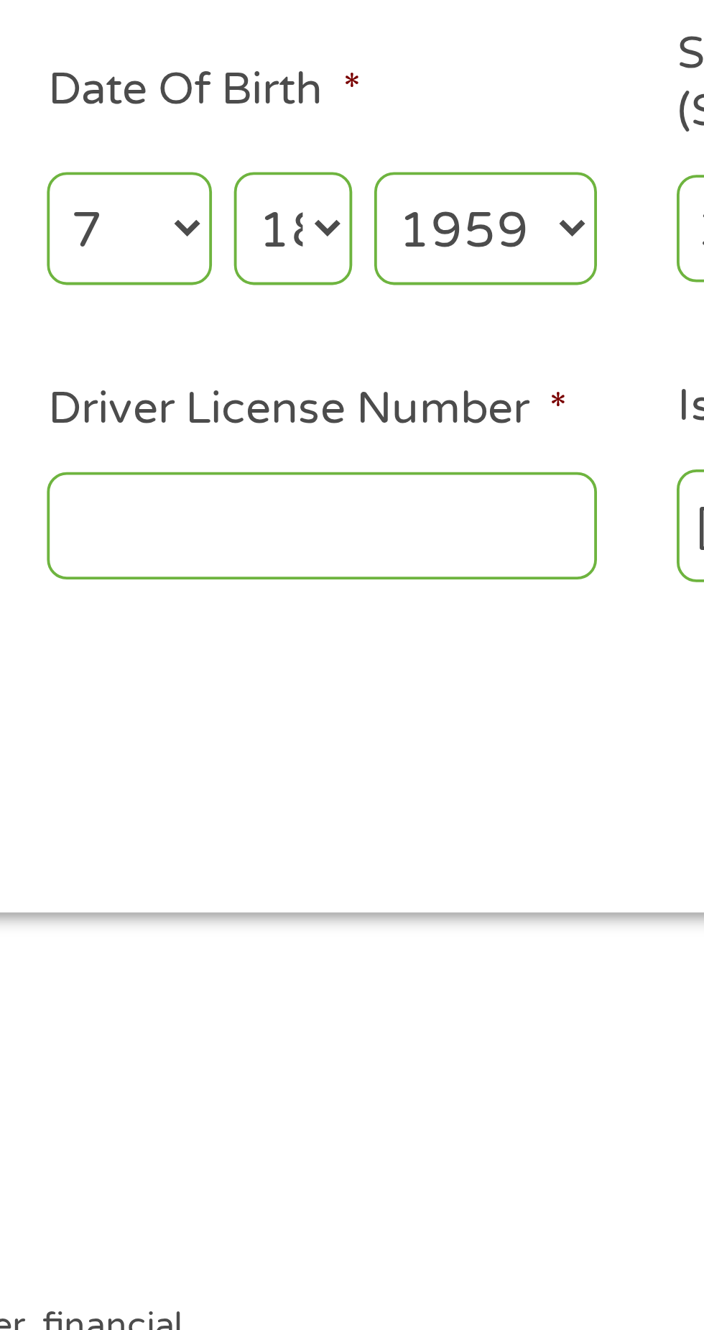
click at [407, 395] on input "Driver License Number *" at bounding box center [434, 399] width 144 height 27
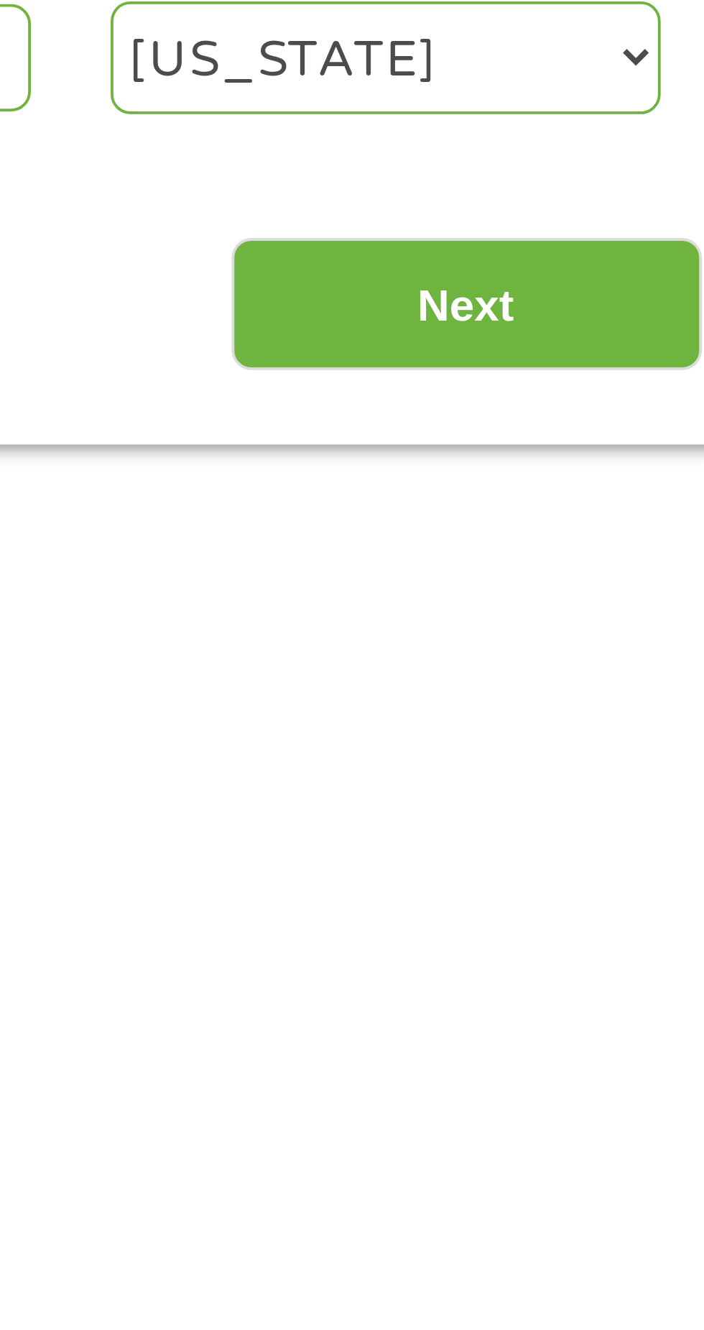
type input "WDL3SN7BC63B"
click at [640, 466] on input "Next" at bounding box center [620, 464] width 123 height 35
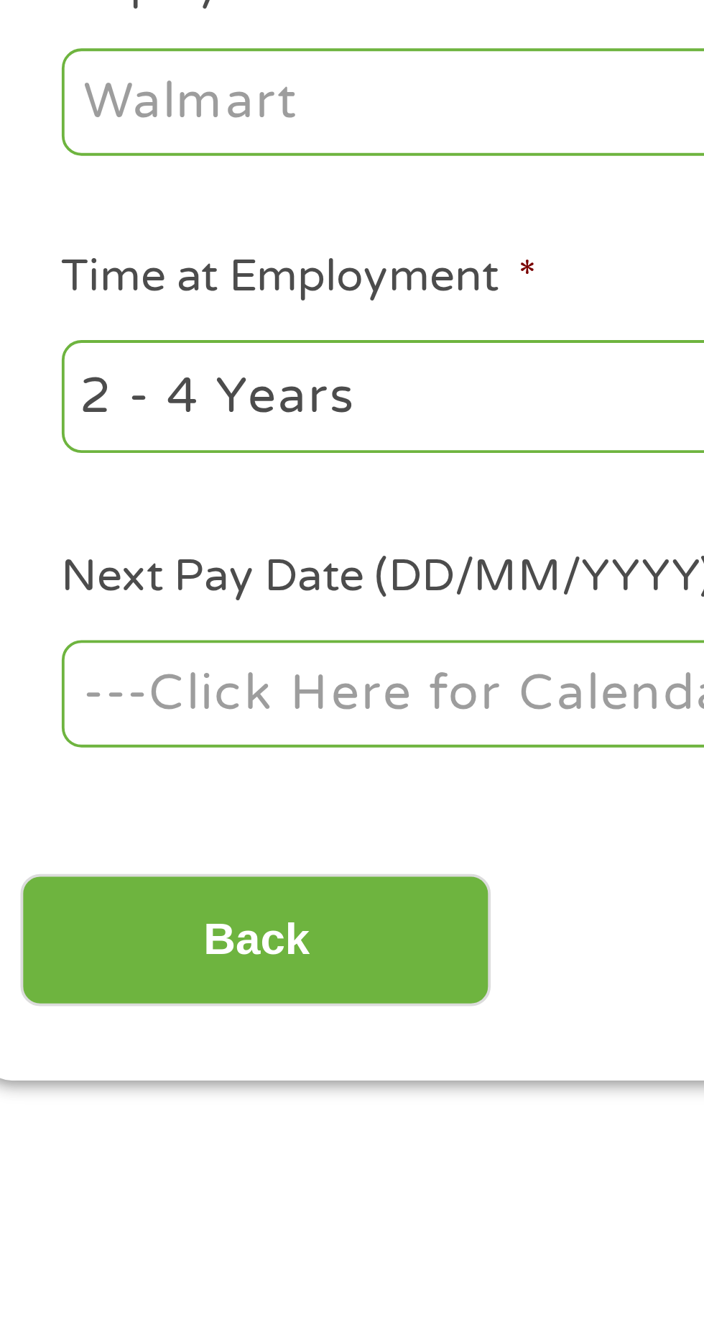
scroll to position [6, 0]
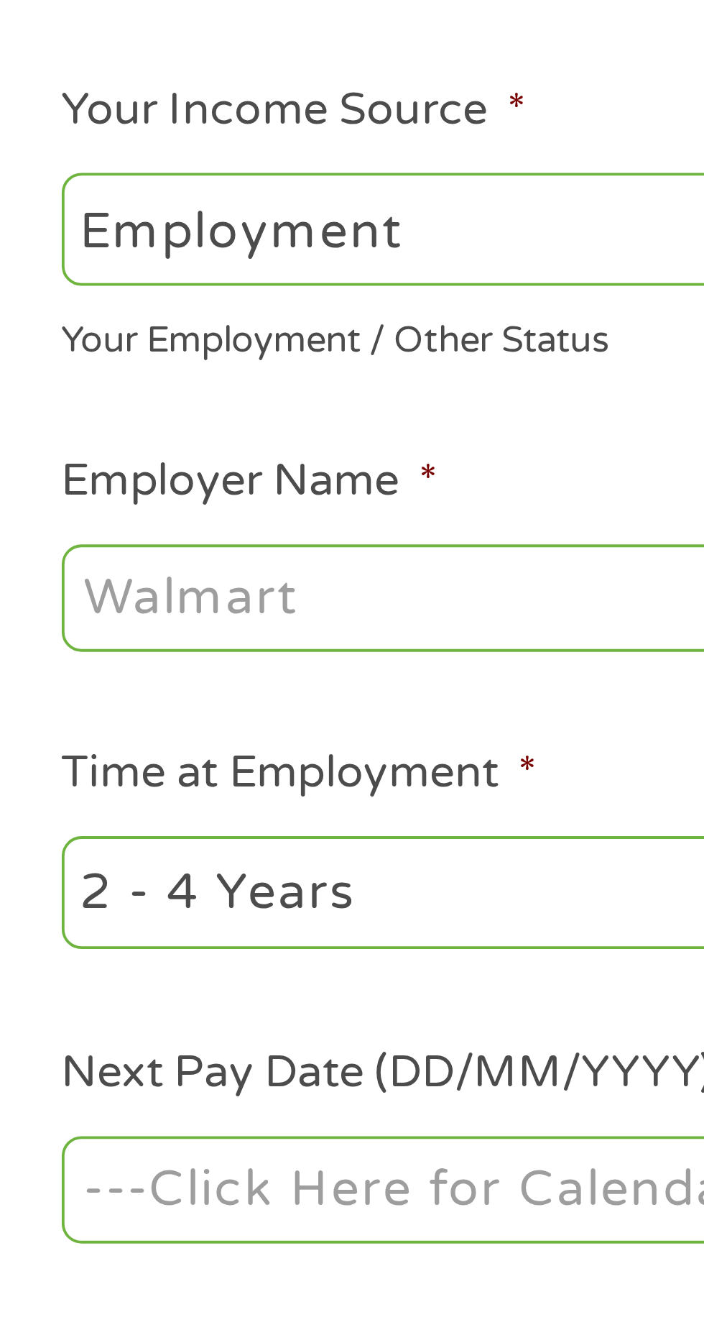
click at [137, 310] on select "--- Choose one --- Employment [DEMOGRAPHIC_DATA] Benefits" at bounding box center [188, 302] width 308 height 29
select select "benefits"
click at [34, 288] on select "--- Choose one --- Employment [DEMOGRAPHIC_DATA] Benefits" at bounding box center [188, 302] width 308 height 29
type input "Other"
type input "[PHONE_NUMBER]"
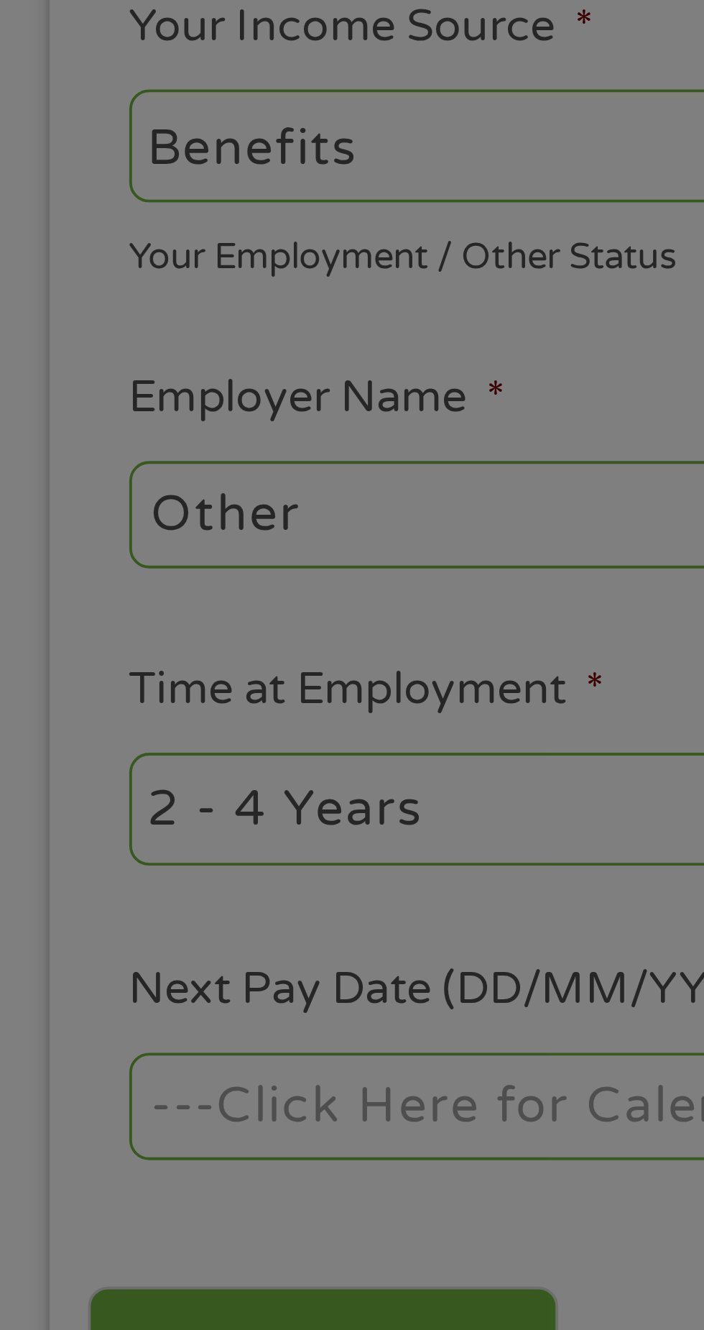
click at [114, 399] on div "Panda Tips To Proceed, Please Enter: For "Employer Name" , enter your benefit p…" at bounding box center [352, 665] width 704 height 1330
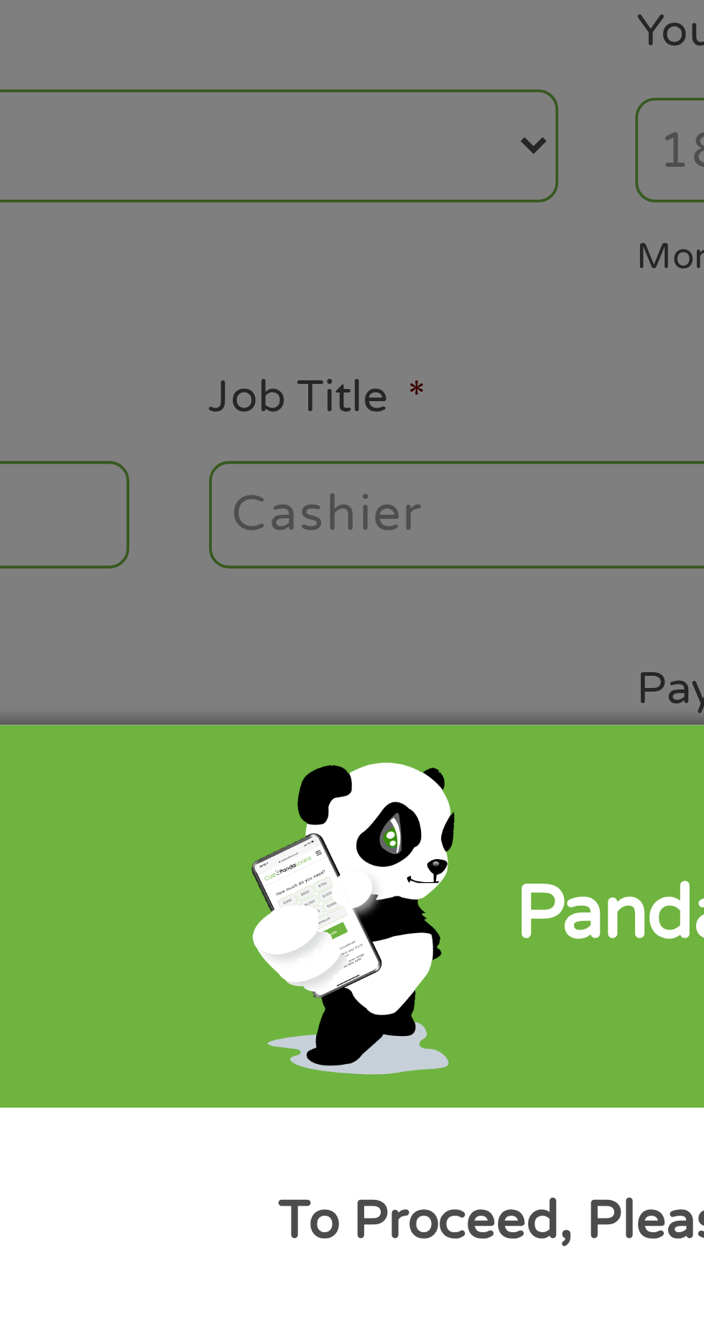
click at [318, 406] on div "Panda Tips To Proceed, Please Enter: For "Employer Name" , enter your benefit p…" at bounding box center [352, 665] width 704 height 1330
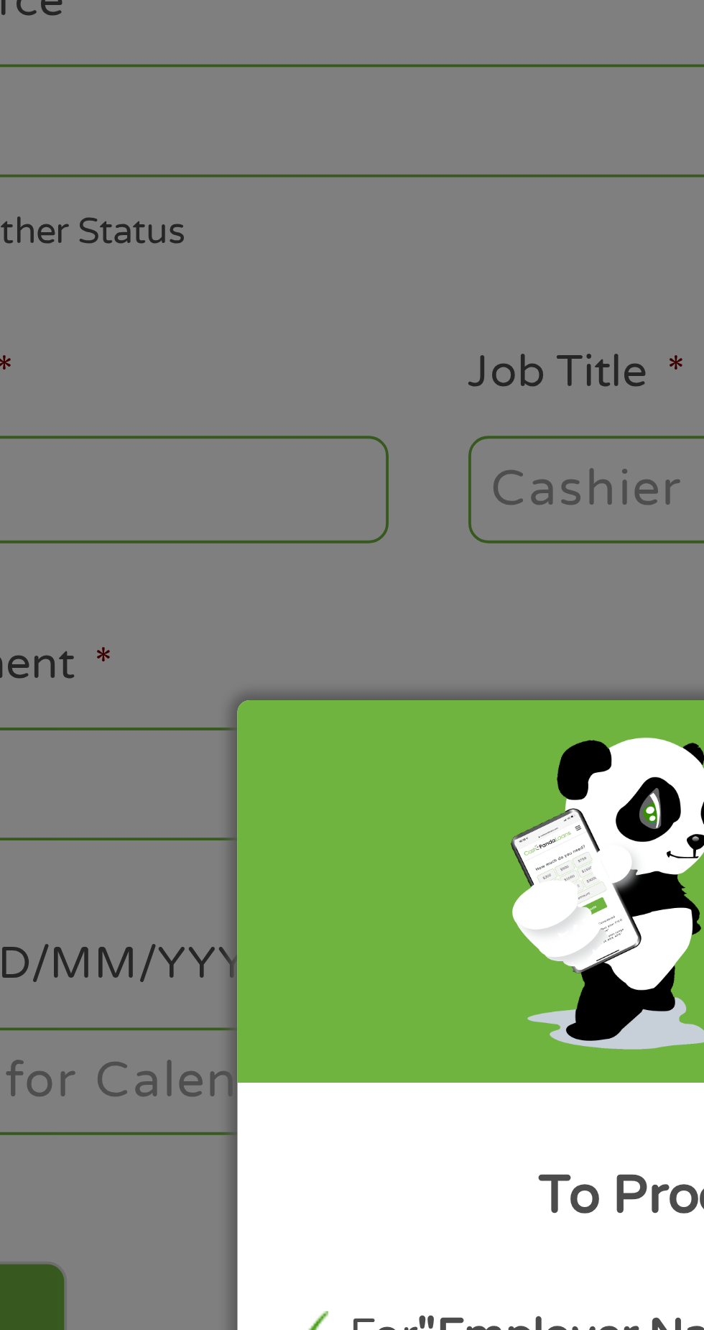
click at [278, 397] on div "Panda Tips To Proceed, Please Enter: For "Employer Name" , enter your benefit p…" at bounding box center [352, 665] width 704 height 1330
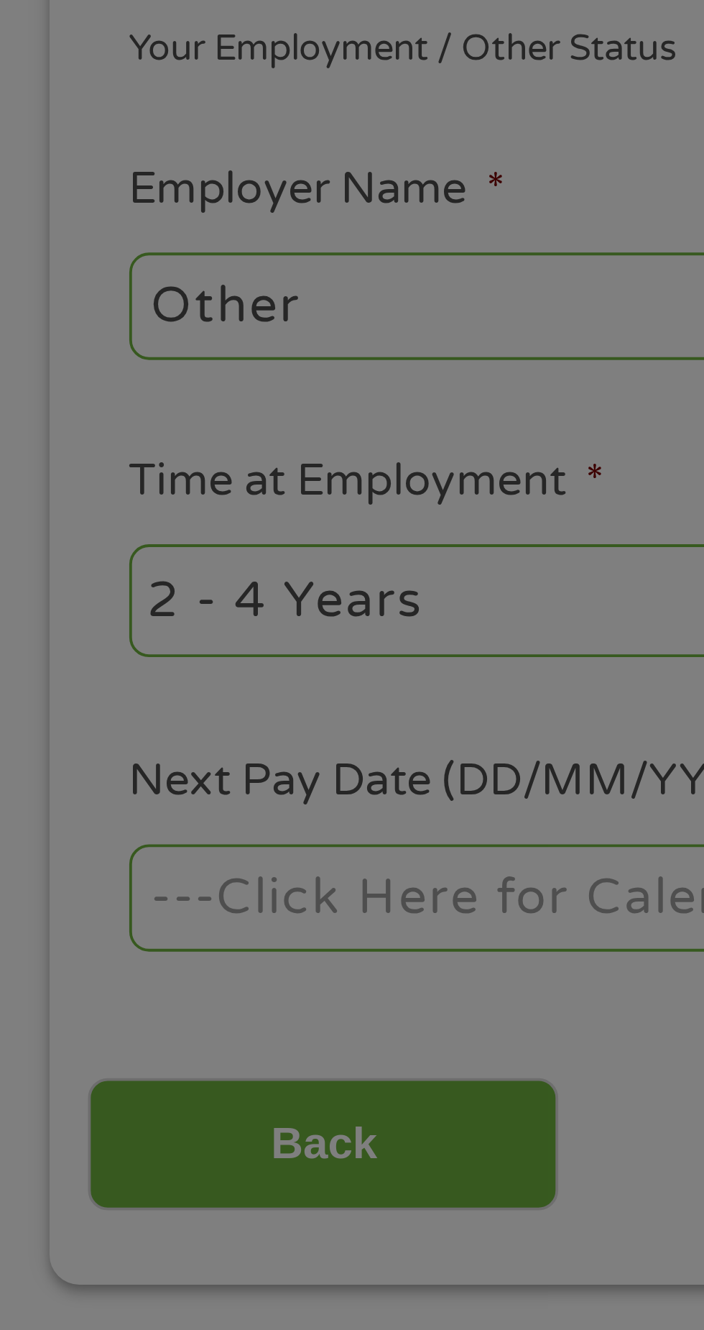
click at [92, 397] on div "Panda Tips To Proceed, Please Enter: For "Employer Name" , enter your benefit p…" at bounding box center [352, 665] width 704 height 1330
click at [75, 386] on div "Panda Tips To Proceed, Please Enter: For "Employer Name" , enter your benefit p…" at bounding box center [352, 665] width 704 height 1330
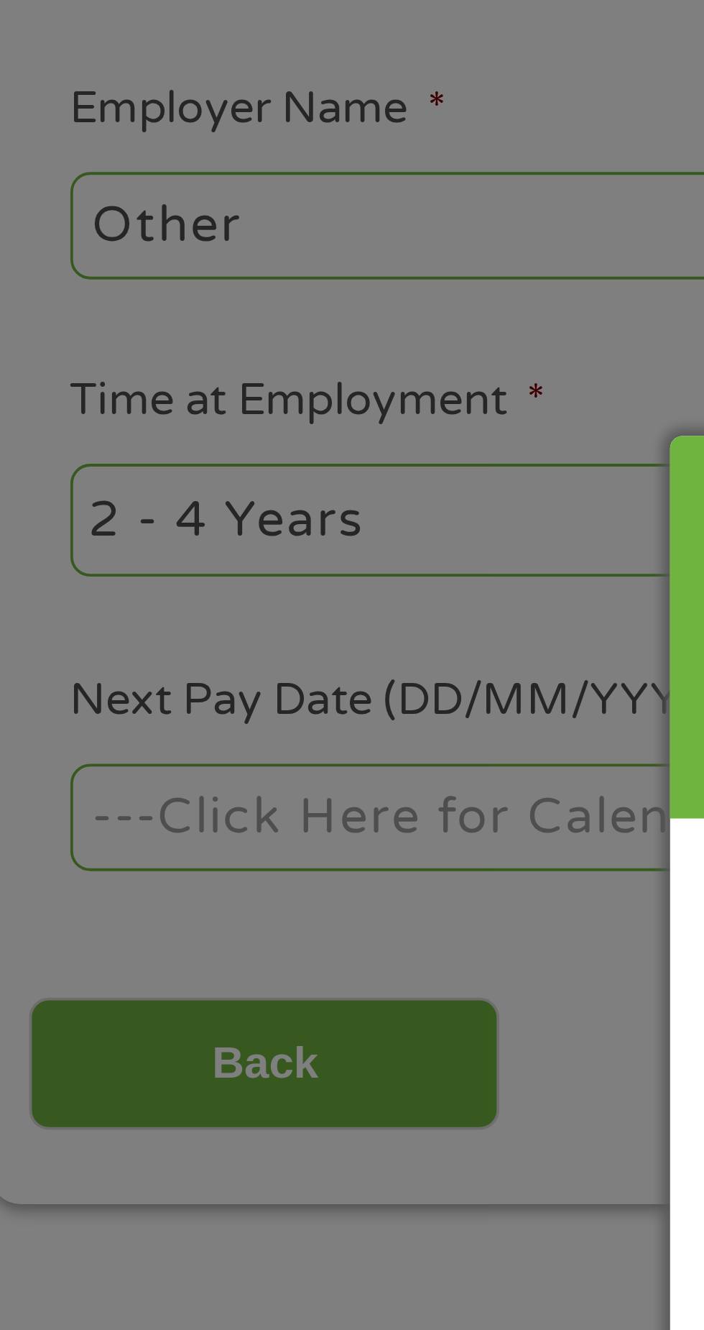
click at [86, 394] on div "Panda Tips To Proceed, Please Enter: For "Employer Name" , enter your benefit p…" at bounding box center [352, 665] width 704 height 1330
click at [73, 403] on div "Panda Tips To Proceed, Please Enter: For "Employer Name" , enter your benefit p…" at bounding box center [352, 665] width 704 height 1330
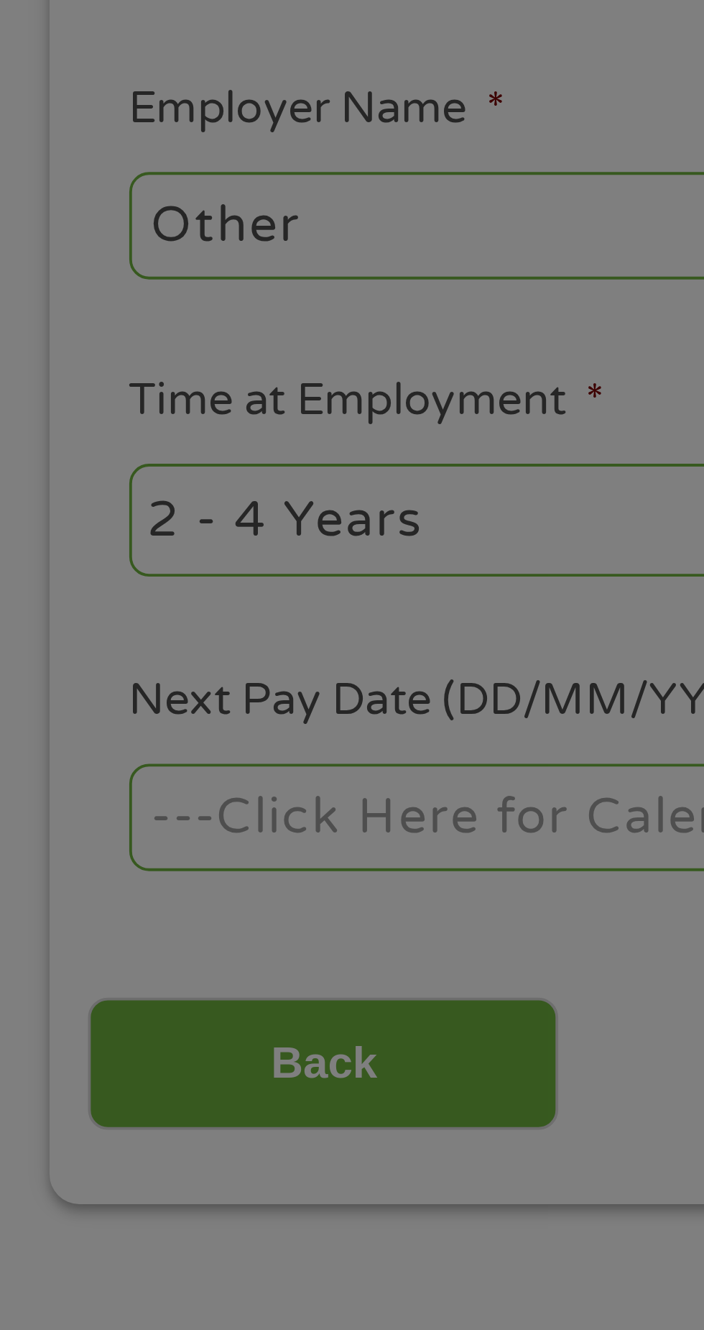
click at [67, 400] on div "Panda Tips To Proceed, Please Enter: For "Employer Name" , enter your benefit p…" at bounding box center [352, 665] width 704 height 1330
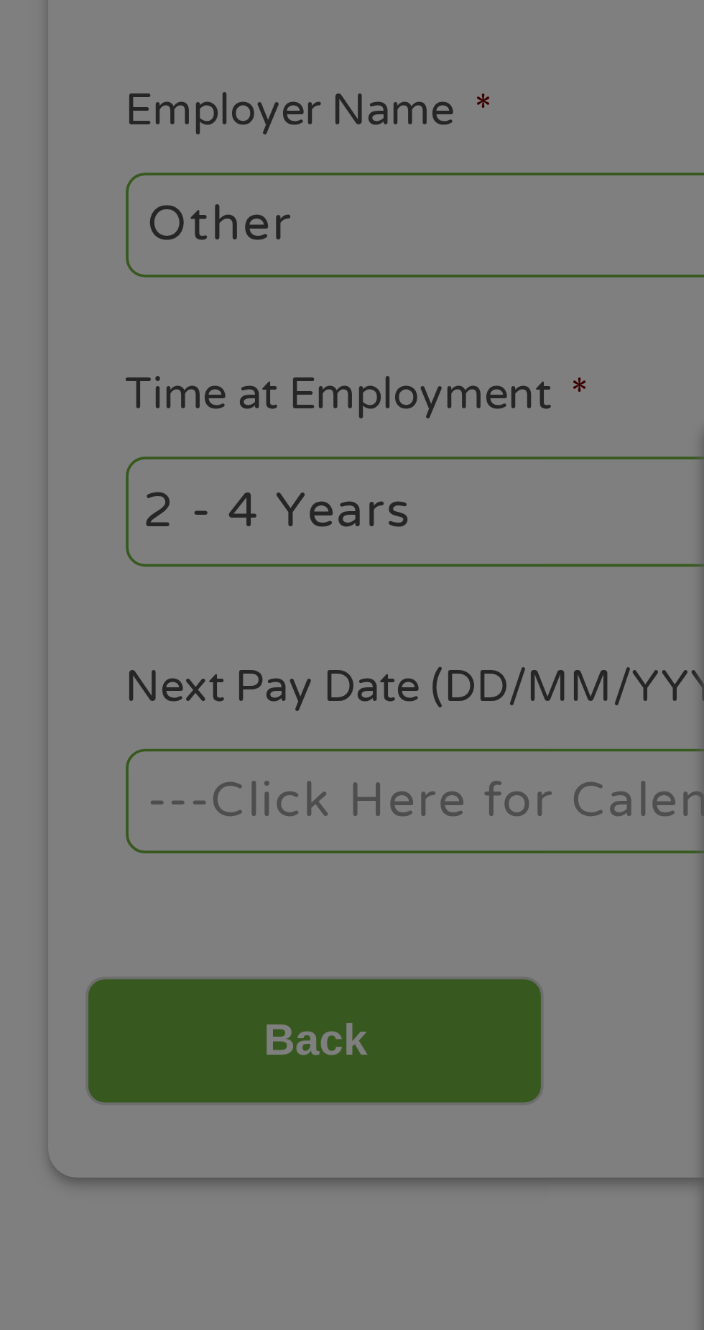
click at [102, 394] on div "Panda Tips To Proceed, Please Enter: For "Employer Name" , enter your benefit p…" at bounding box center [352, 665] width 704 height 1330
click at [90, 395] on div "Panda Tips To Proceed, Please Enter: For "Employer Name" , enter your benefit p…" at bounding box center [352, 665] width 704 height 1330
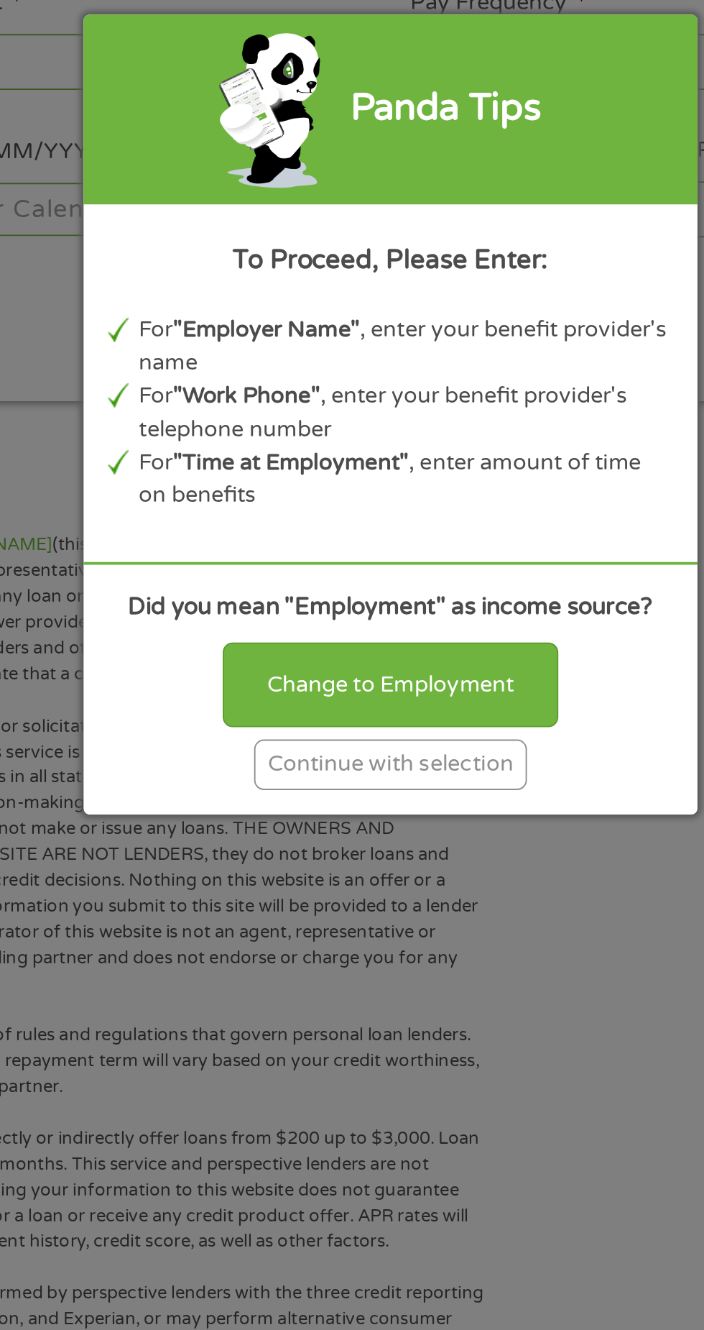
scroll to position [4, 0]
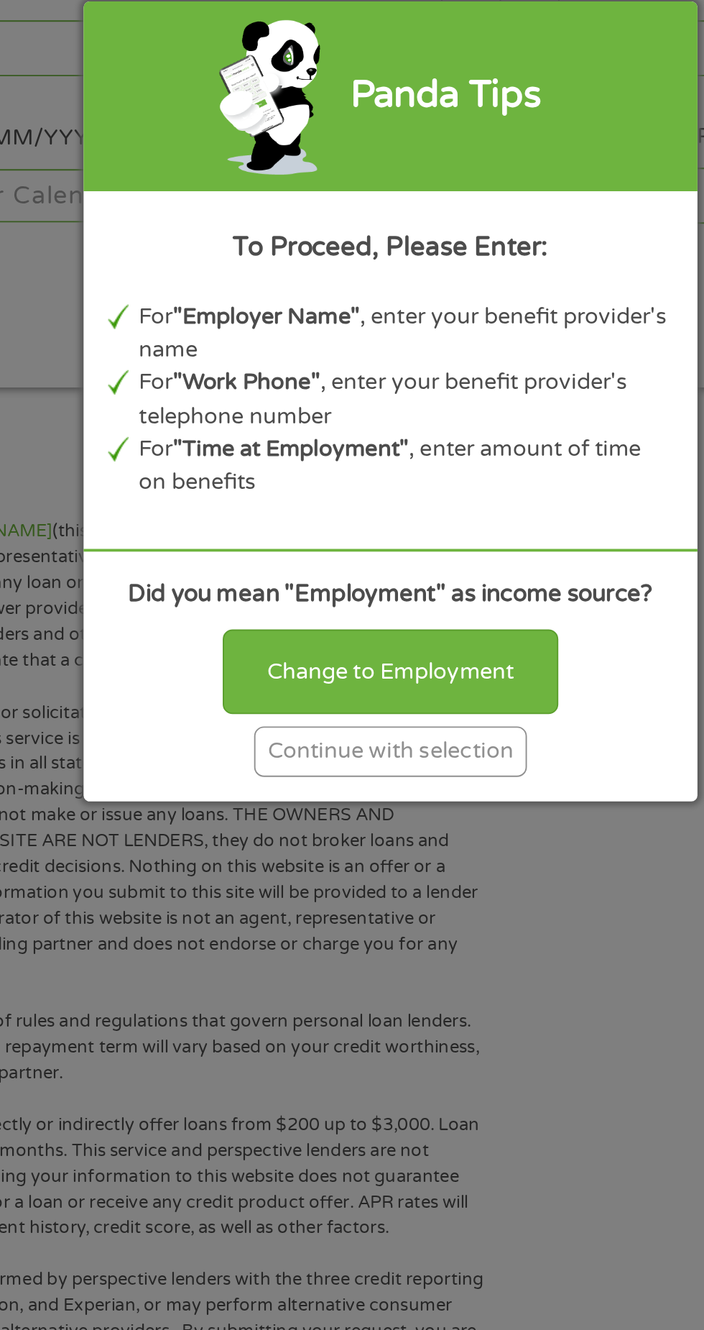
click at [386, 830] on div "Change to Employment" at bounding box center [352, 807] width 177 height 45
select select "fullTime"
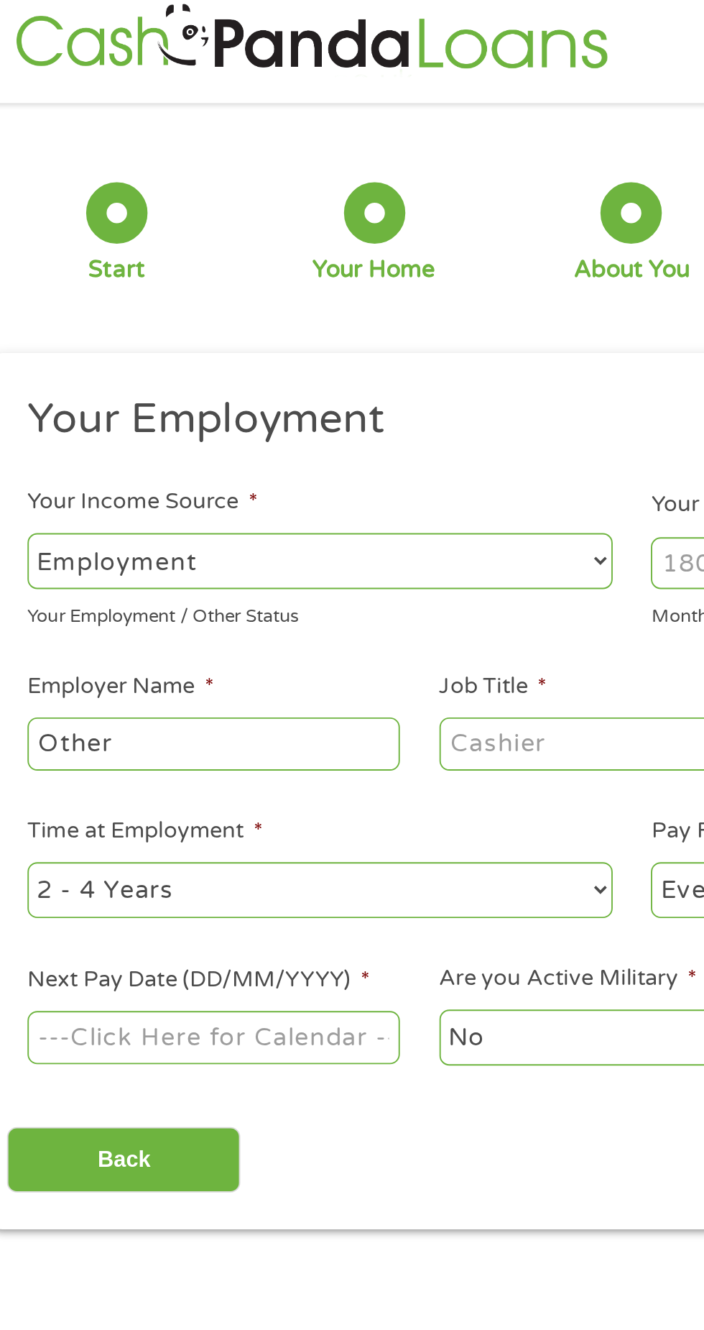
scroll to position [0, 0]
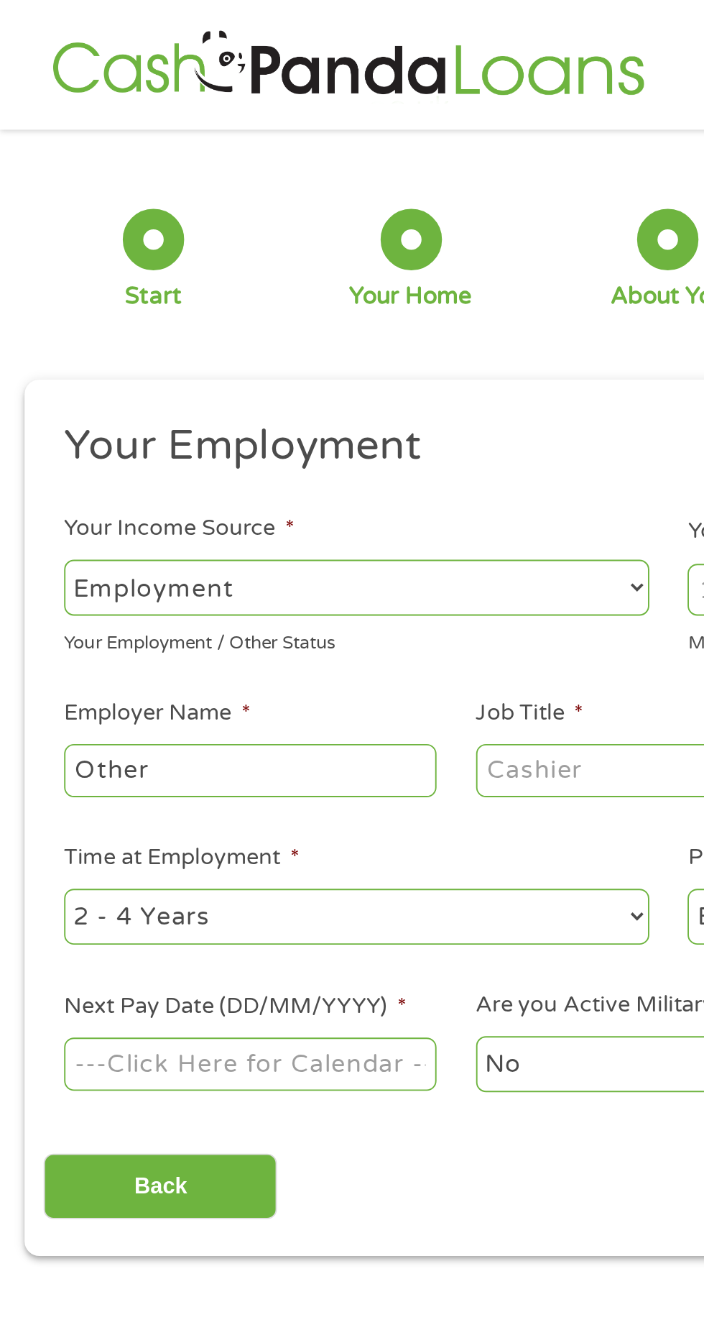
click at [129, 403] on input "Other" at bounding box center [132, 405] width 196 height 27
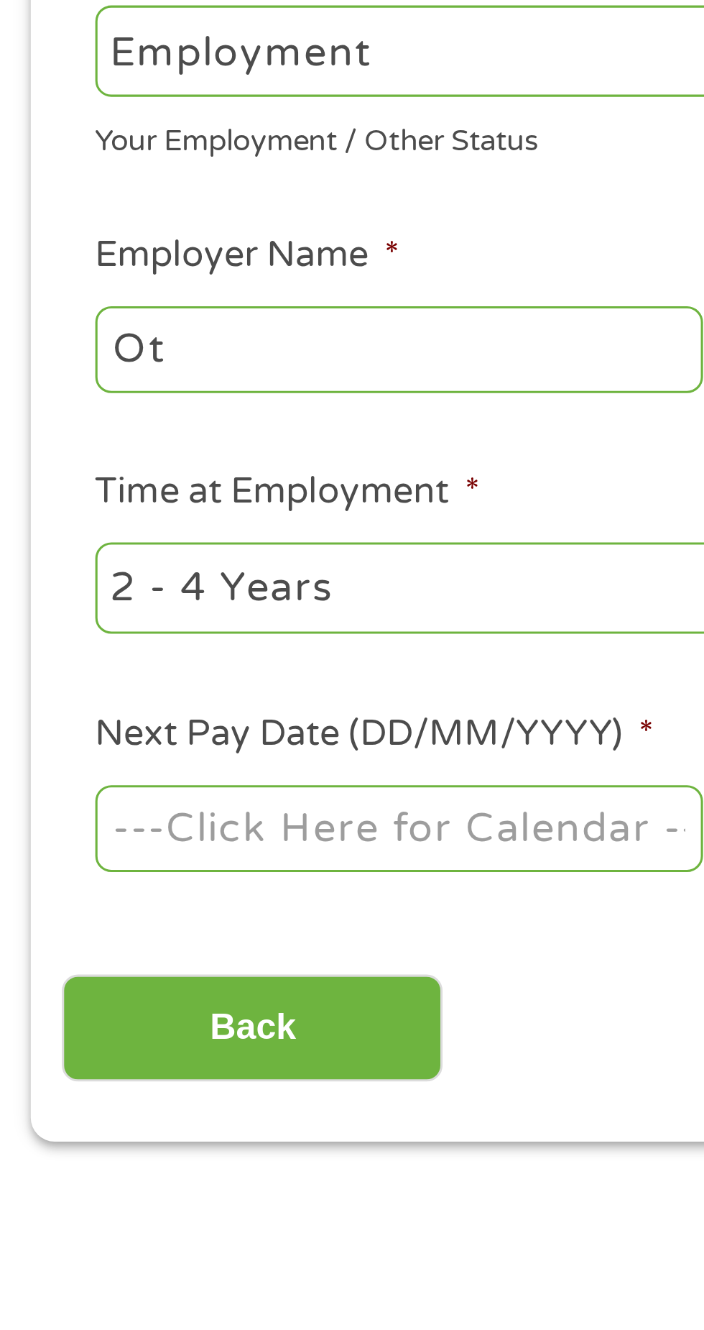
type input "O"
type input "Social security"
click at [128, 475] on select "--- Choose one --- 1 Year or less 1 - 2 Years 2 - 4 Years Over 4 Years" at bounding box center [188, 482] width 308 height 29
select select "60months"
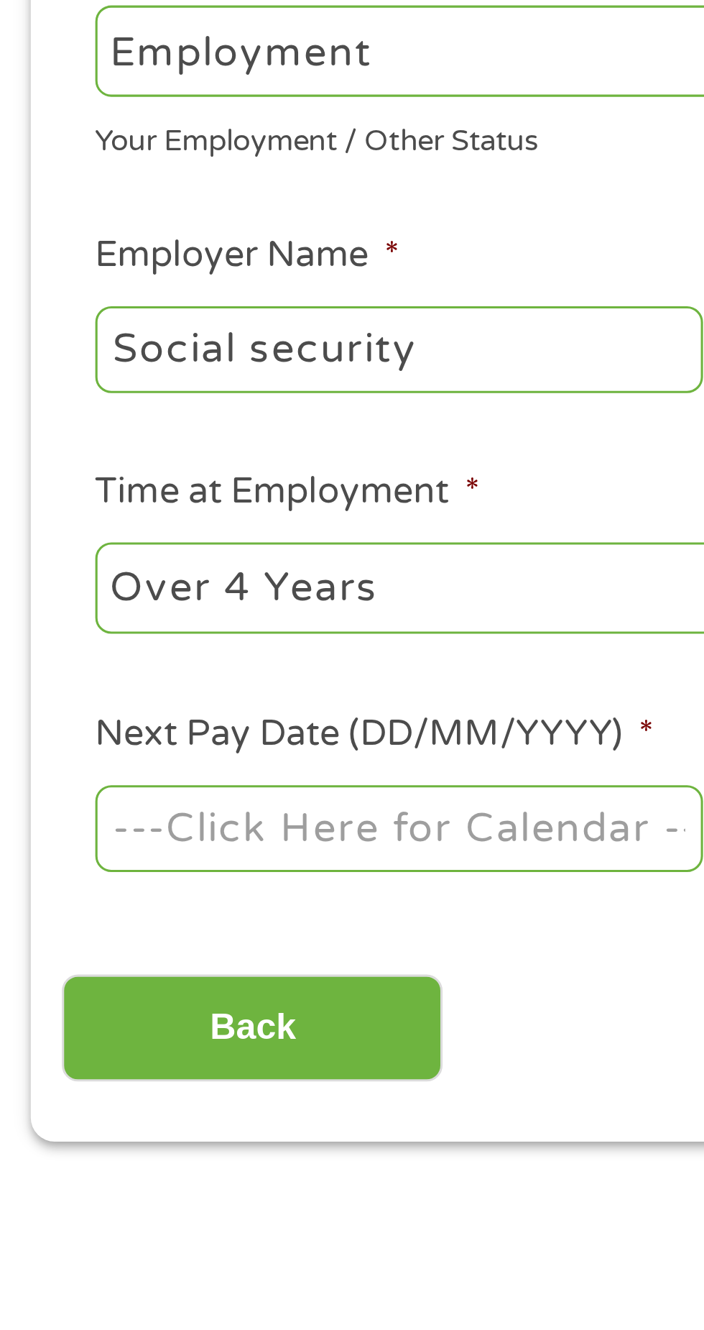
click at [34, 469] on select "--- Choose one --- 1 Year or less 1 - 2 Years 2 - 4 Years Over 4 Years" at bounding box center [188, 482] width 308 height 29
click at [189, 564] on body "Home Get Loan Offer How it works FAQs Blog Cash Loans Quick Loans Online Loans …" at bounding box center [352, 1095] width 704 height 2191
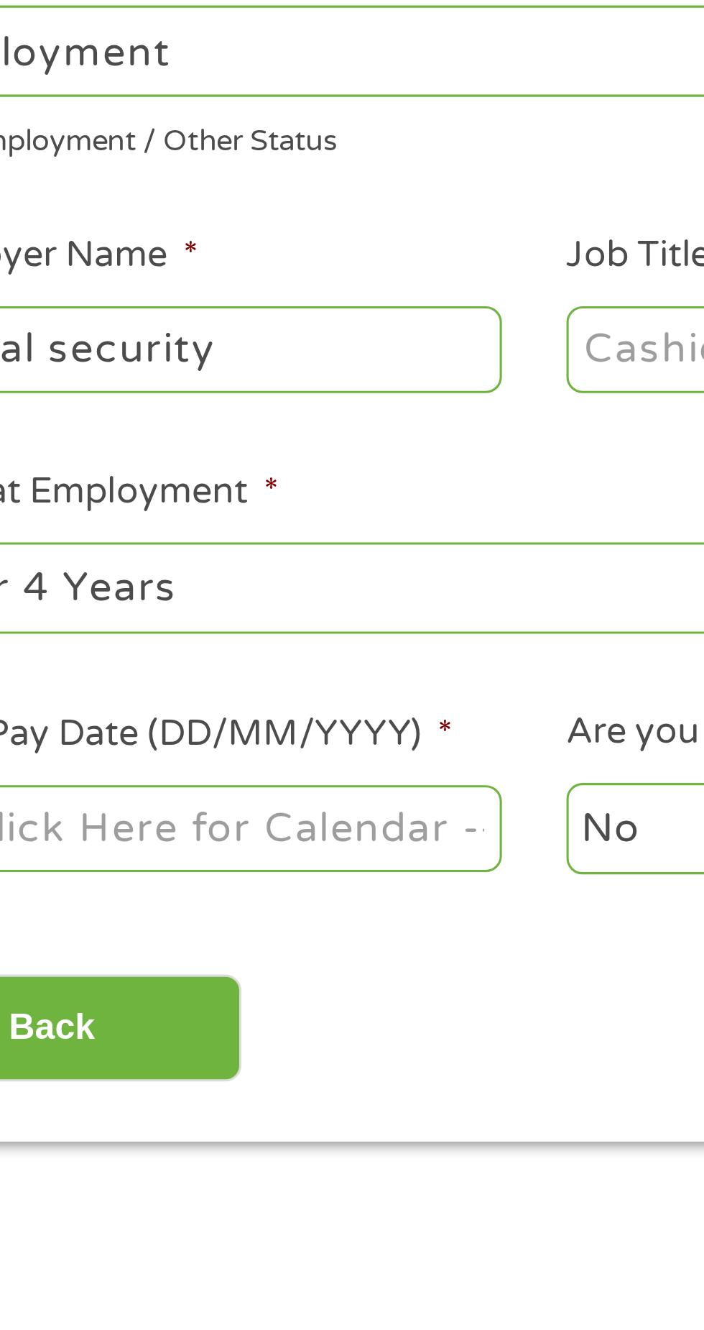
click at [214, 560] on input "Next Pay Date (DD/MM/YYYY) *" at bounding box center [132, 559] width 196 height 27
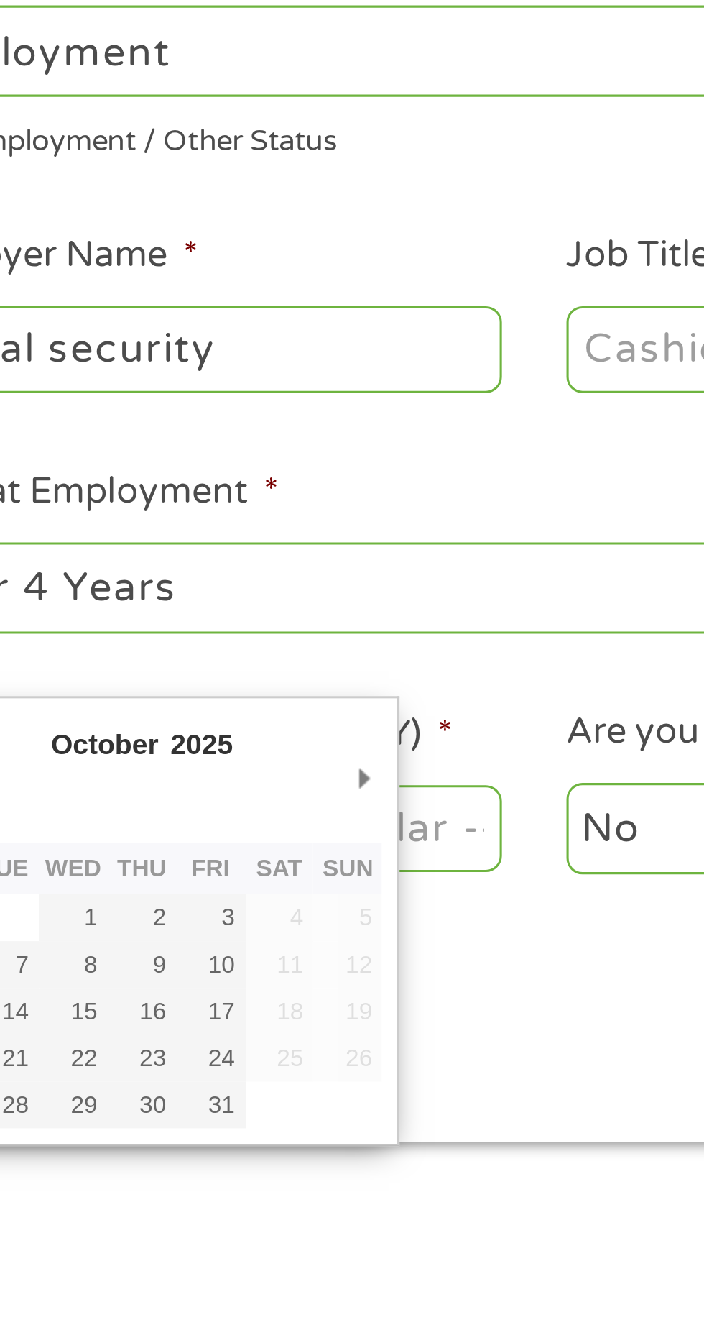
type input "[DATE]"
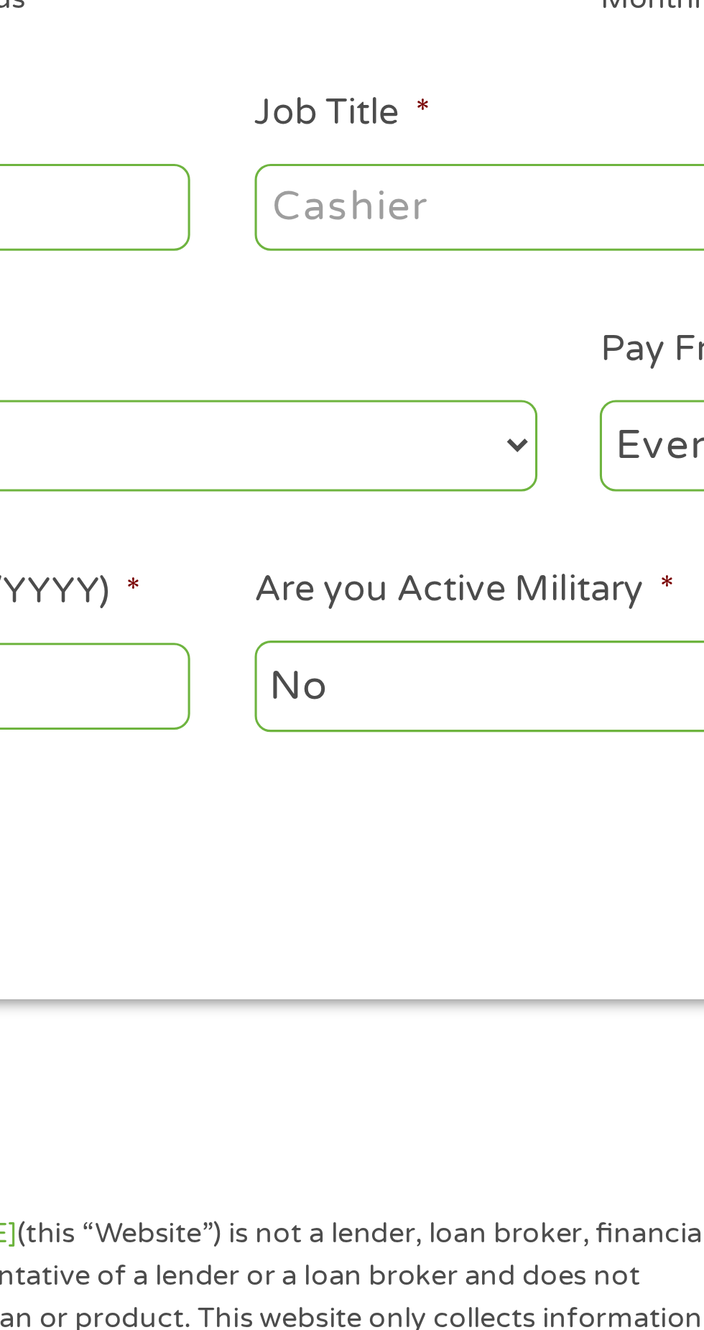
click at [275, 392] on input "Job Title *" at bounding box center [349, 405] width 196 height 27
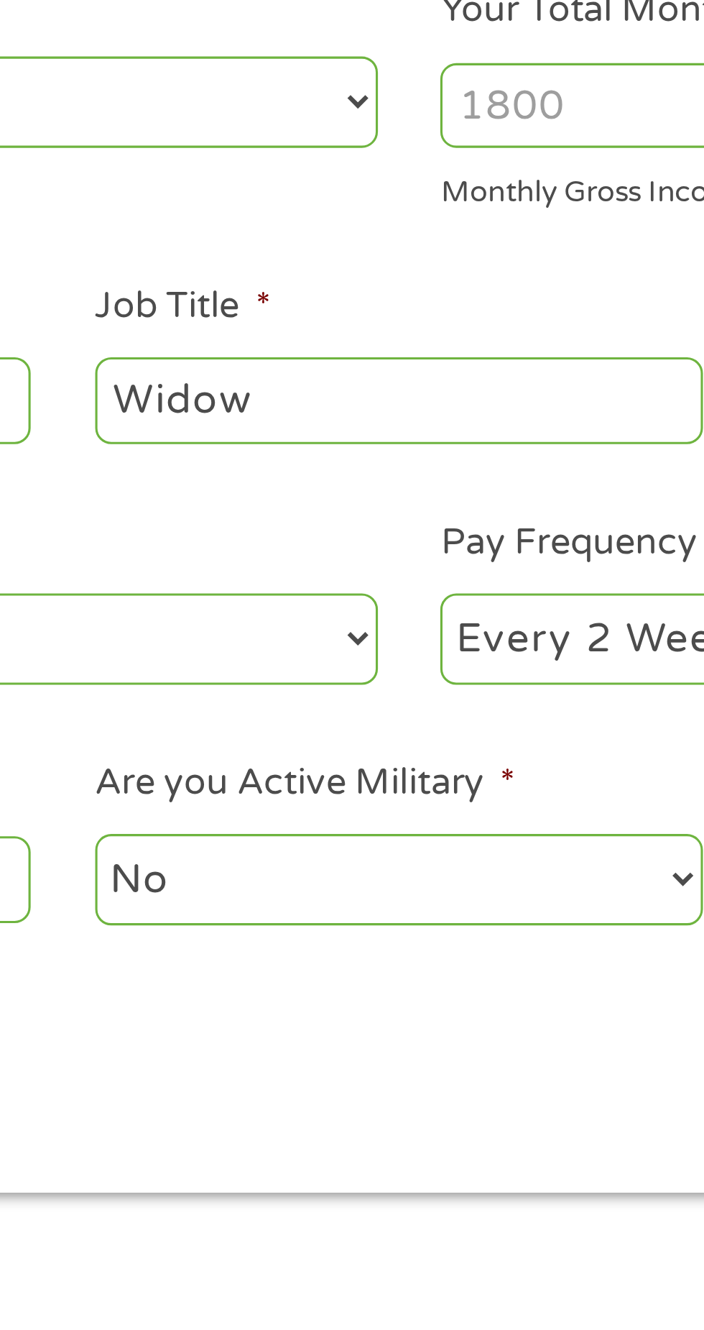
type input "Widow"
click at [412, 479] on select "--- Choose one --- Every 2 Weeks Every Week Monthly Semi-Monthly" at bounding box center [516, 482] width 308 height 29
select select "monthly"
click at [362, 469] on select "--- Choose one --- Every 2 Weeks Every Week Monthly Semi-Monthly" at bounding box center [516, 482] width 308 height 29
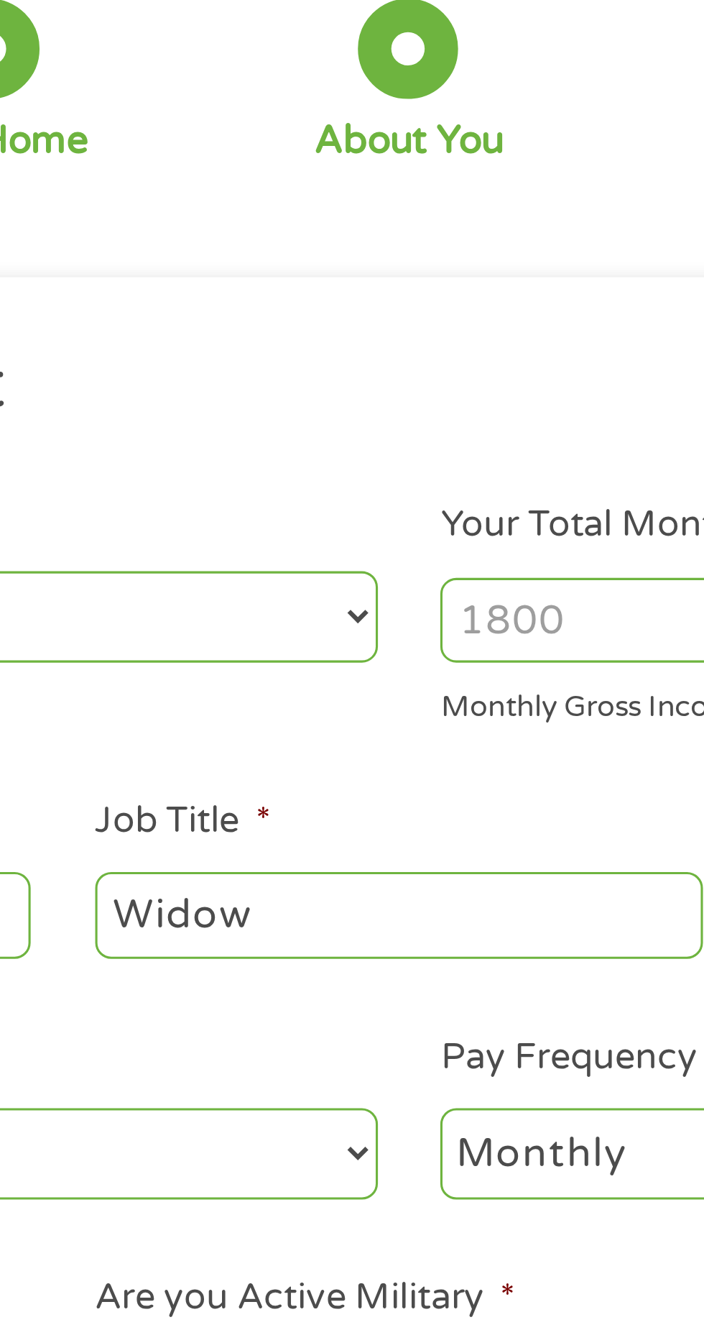
click at [424, 303] on input "Your Total Monthly Income *" at bounding box center [516, 310] width 308 height 27
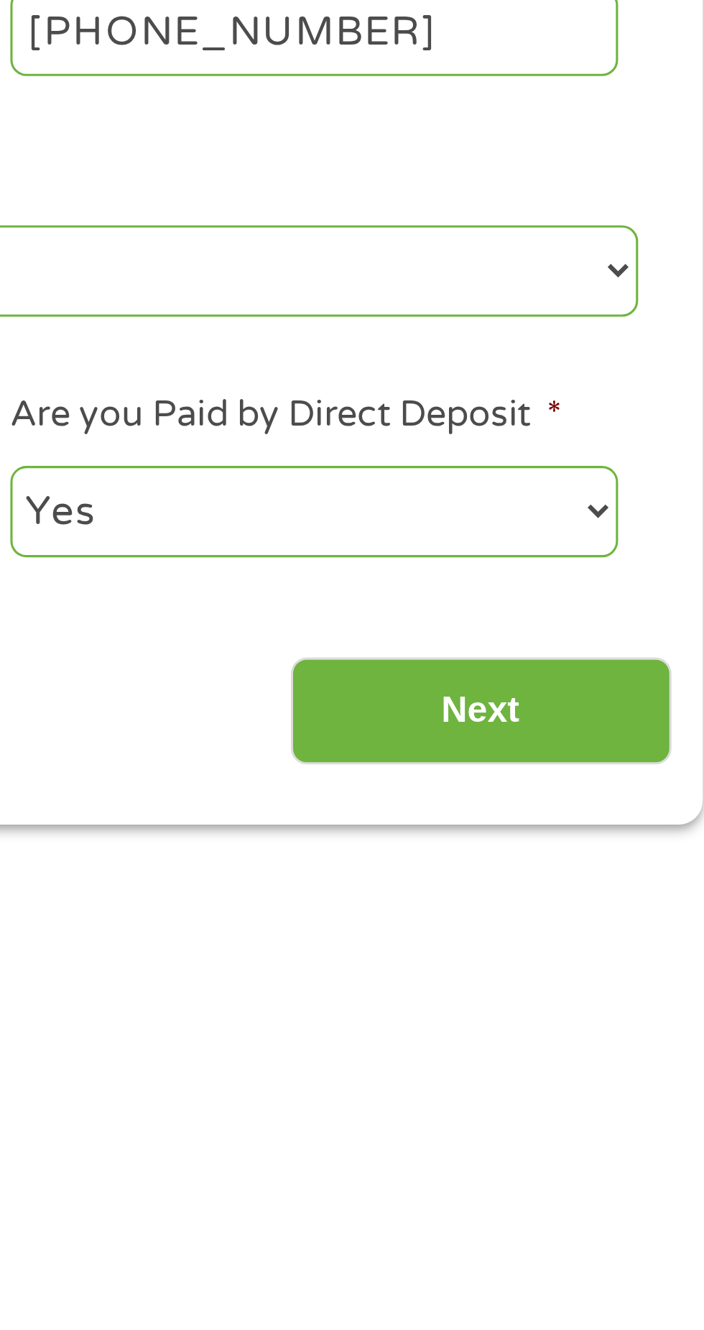
type input "1742"
click at [650, 615] on input "Next" at bounding box center [620, 624] width 123 height 35
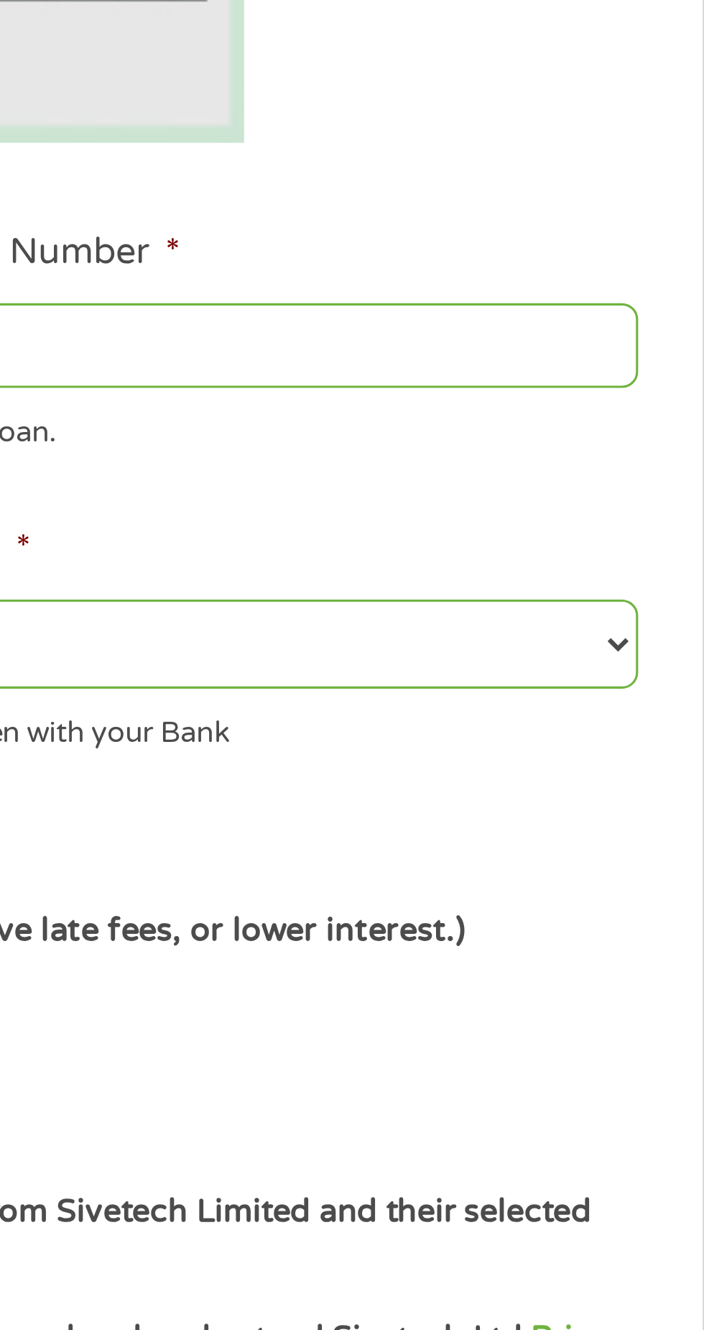
scroll to position [6, 6]
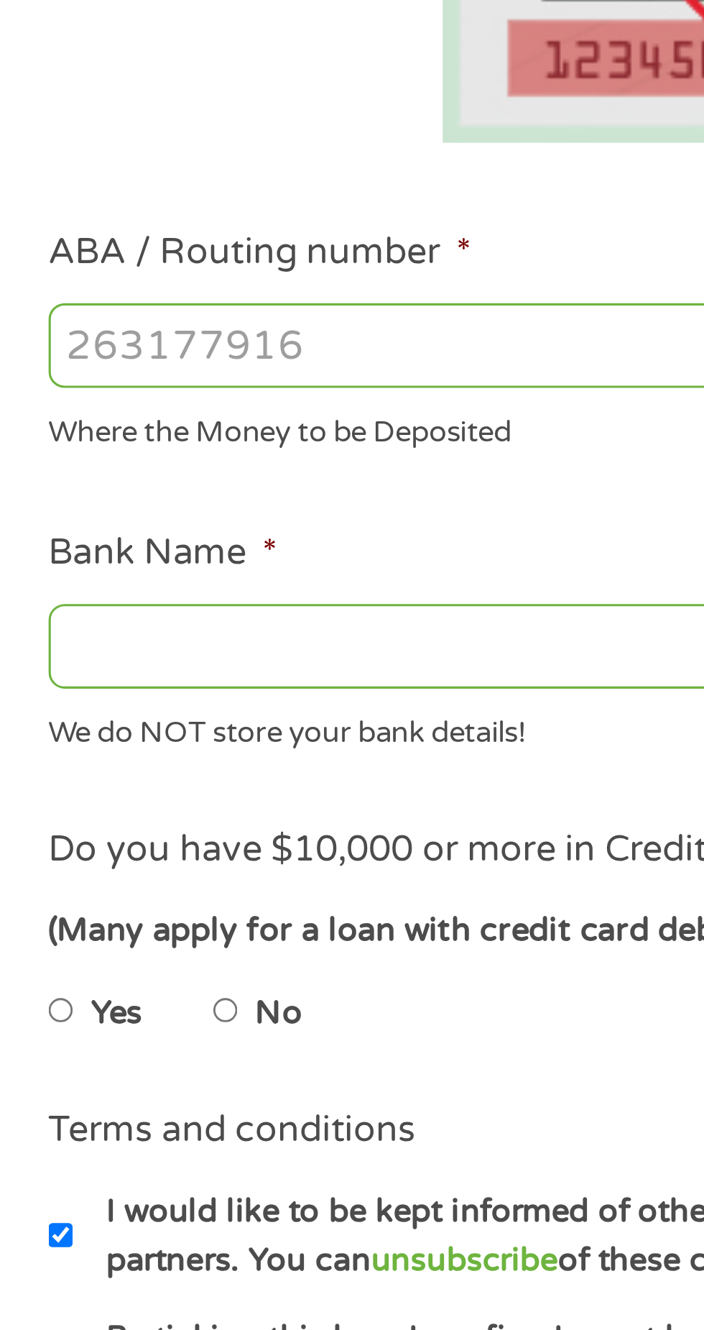
click at [117, 503] on input "ABA / Routing number *" at bounding box center [188, 506] width 308 height 27
type input "325182506"
type input "HORIZON C U"
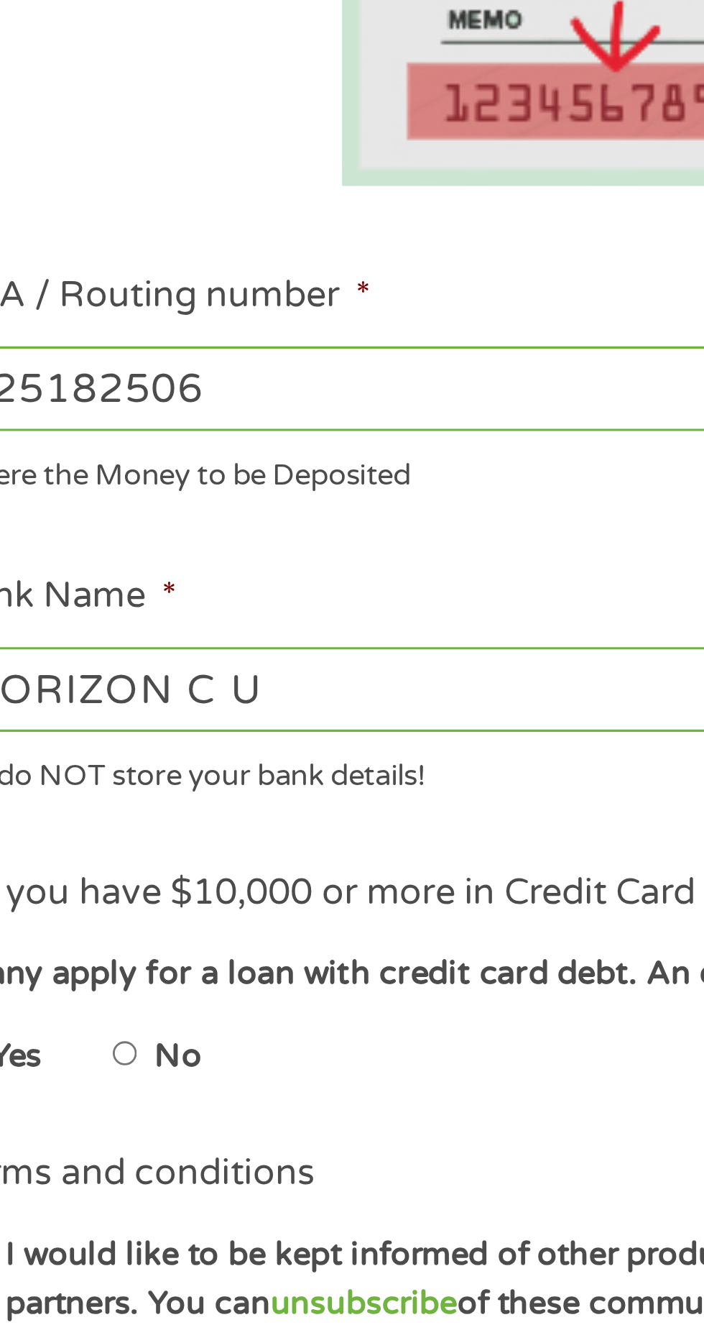
scroll to position [6, 0]
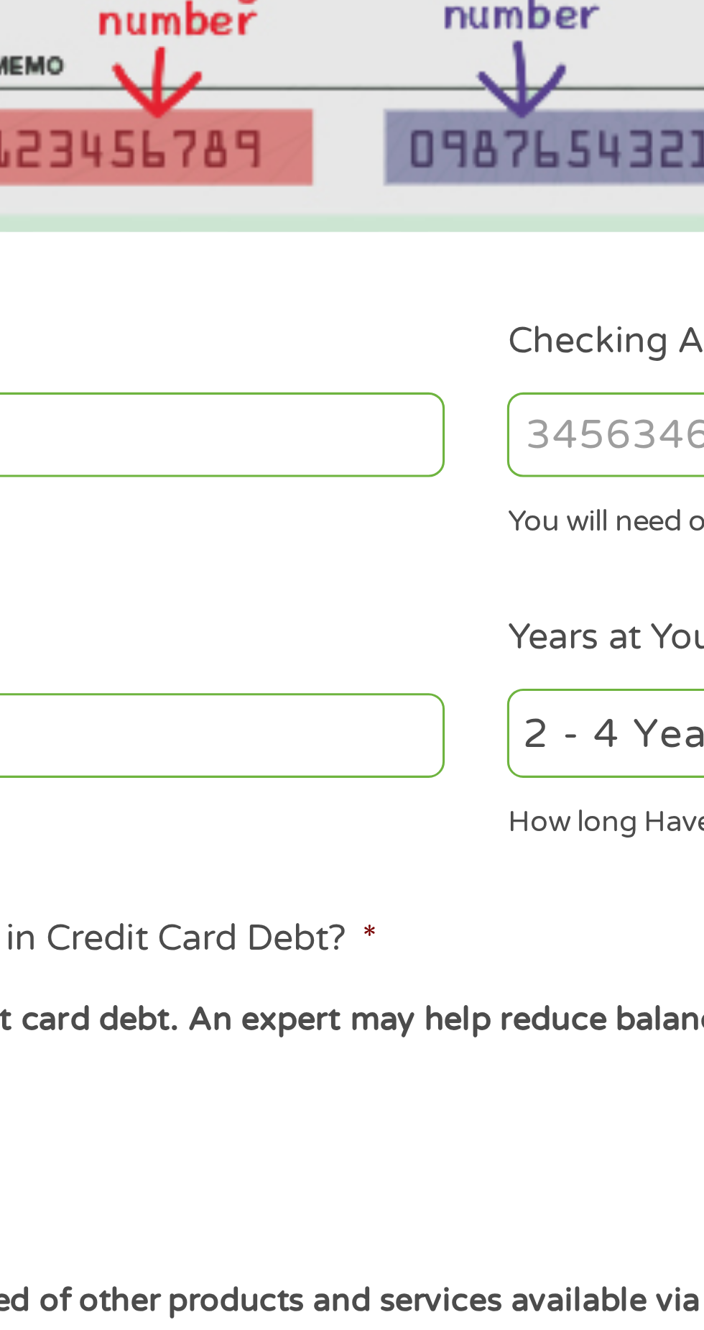
type input "325182506"
click at [392, 502] on input "Checking Account Number *" at bounding box center [516, 506] width 308 height 27
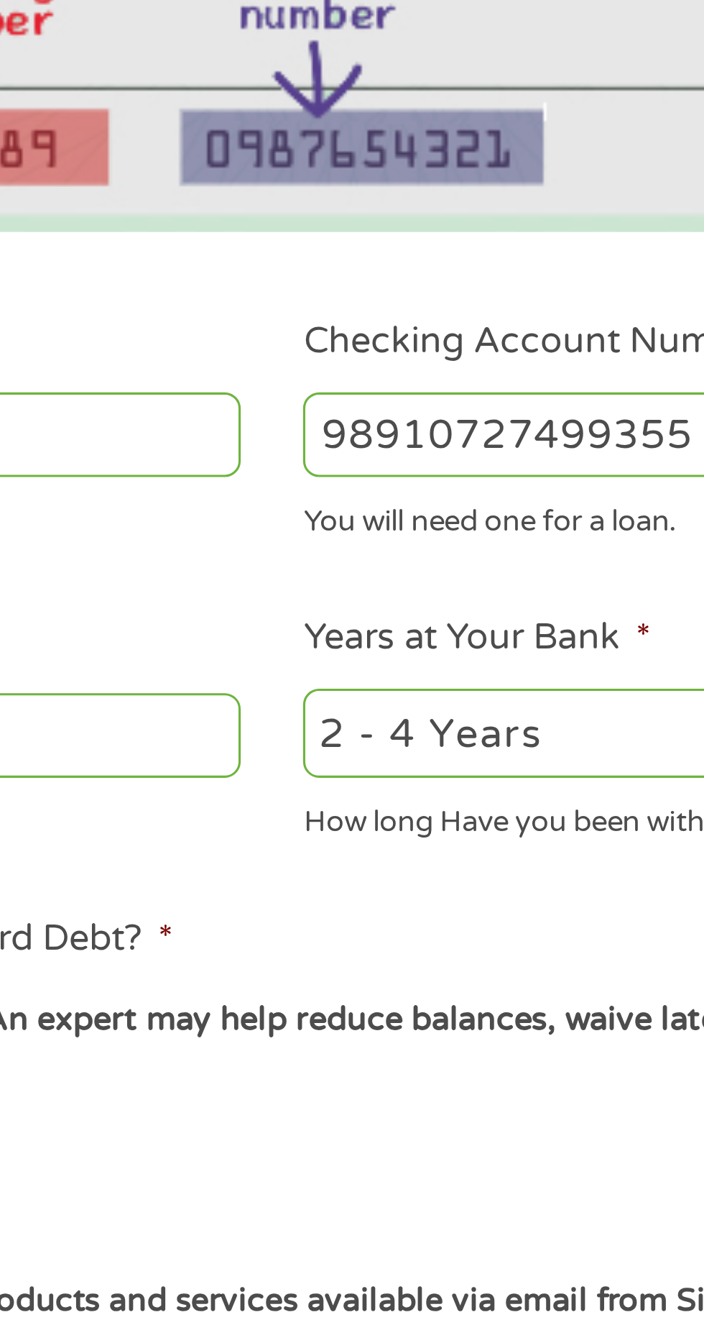
type input "98910727499355"
click at [443, 605] on select "2 - 4 Years 6 - 12 Months 1 - 2 Years Over 4 Years" at bounding box center [516, 603] width 308 height 29
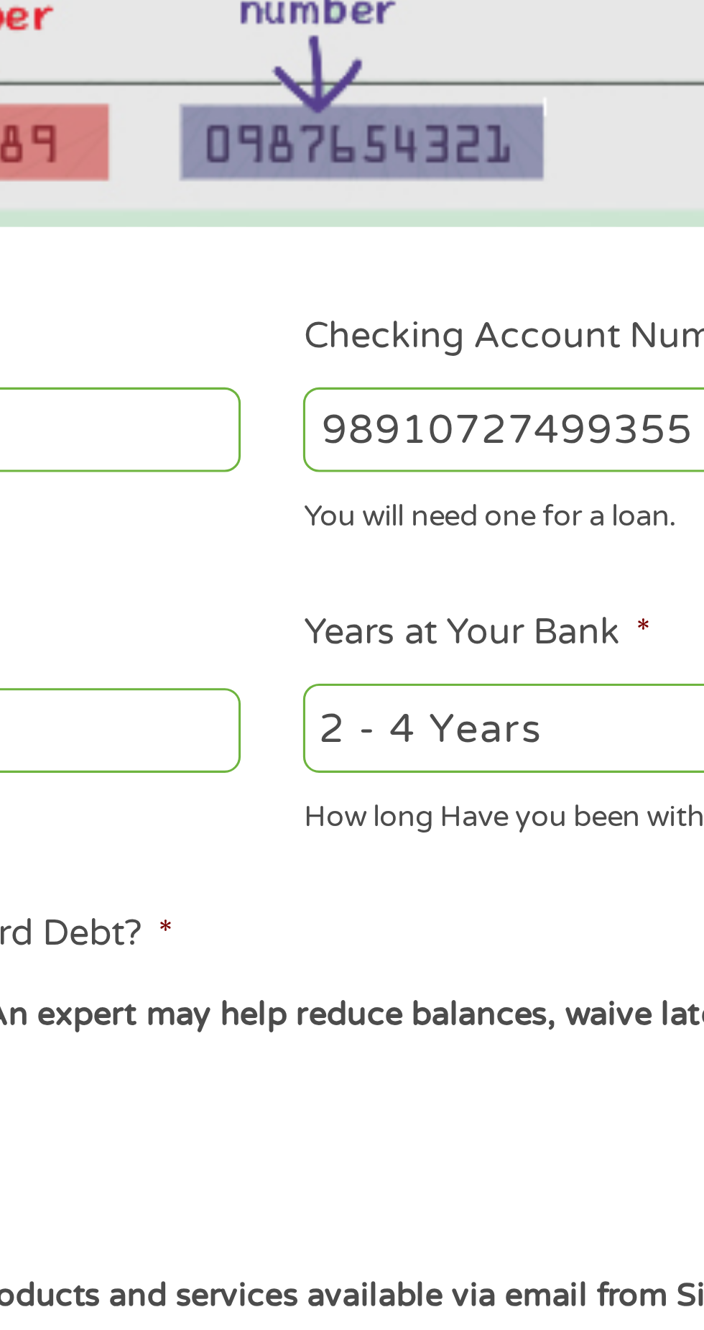
select select "60months"
click at [362, 589] on select "2 - 4 Years 6 - 12 Months 1 - 2 Years Over 4 Years" at bounding box center [516, 603] width 308 height 29
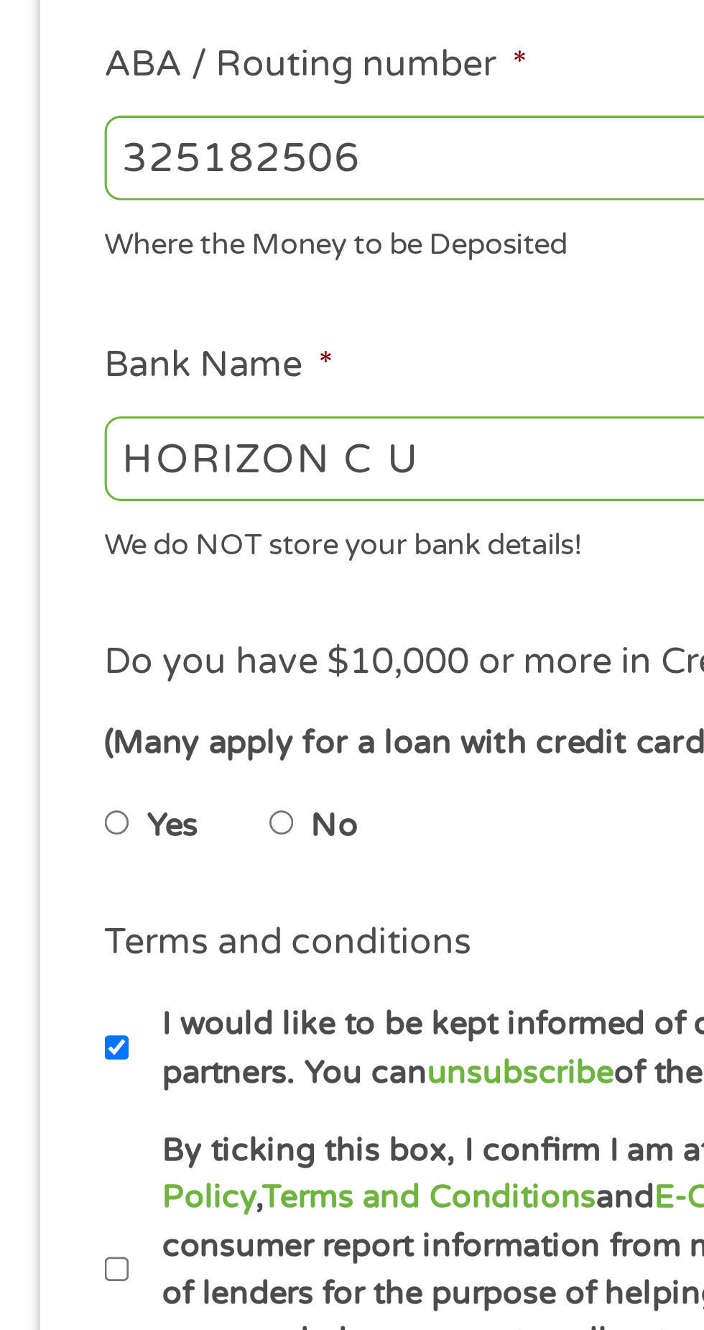
click at [92, 719] on input "No" at bounding box center [91, 721] width 9 height 23
radio input "true"
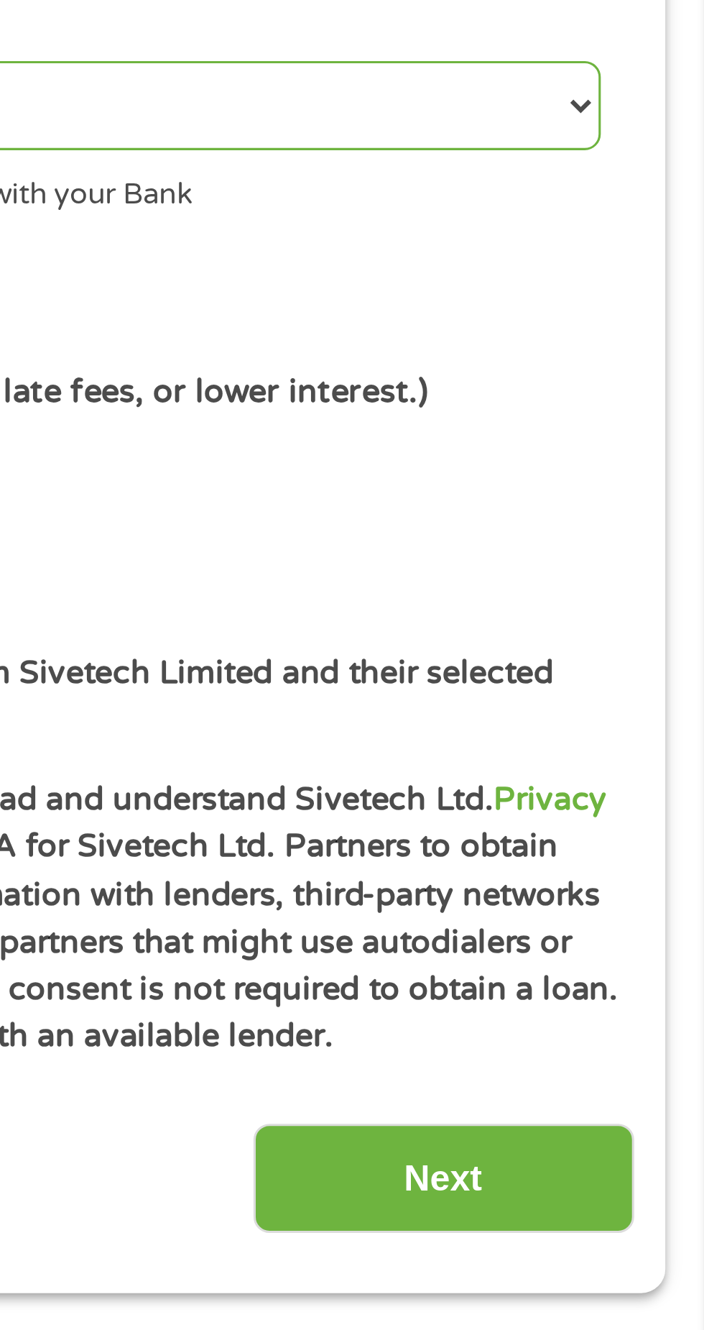
click at [632, 945] on input "Next" at bounding box center [620, 949] width 123 height 35
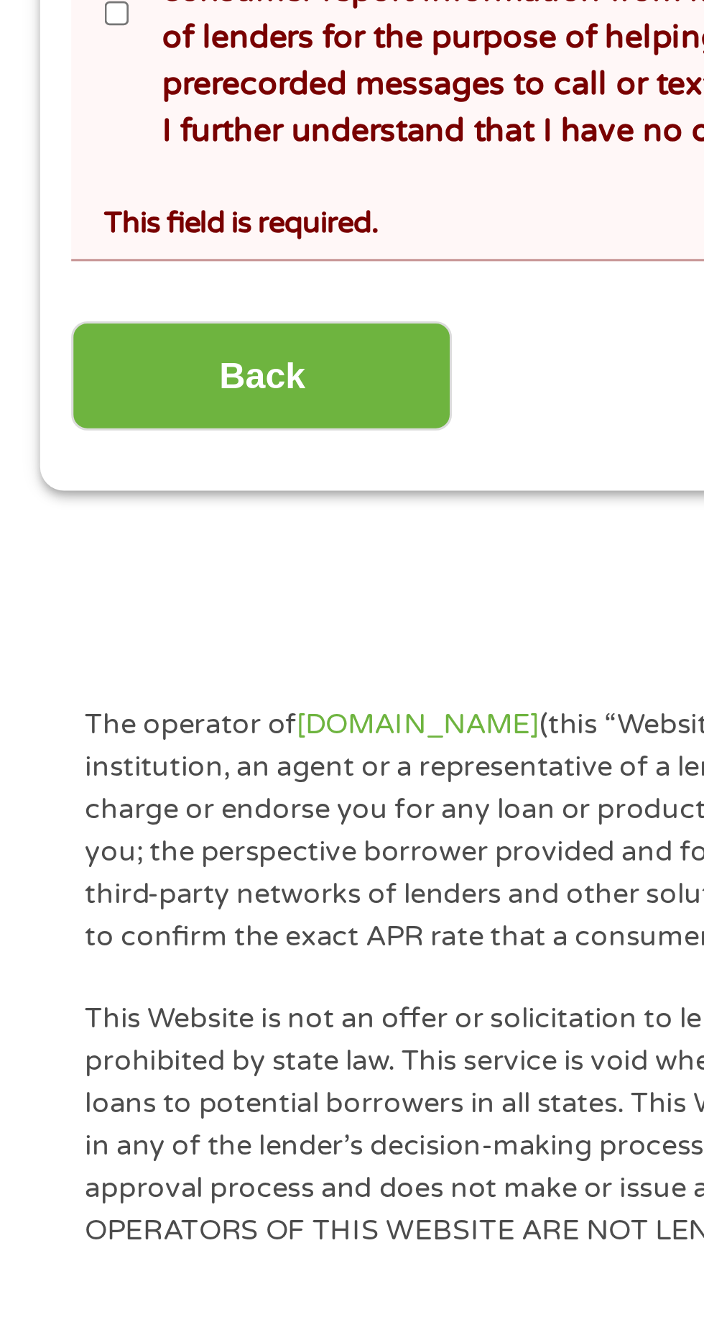
scroll to position [63, 0]
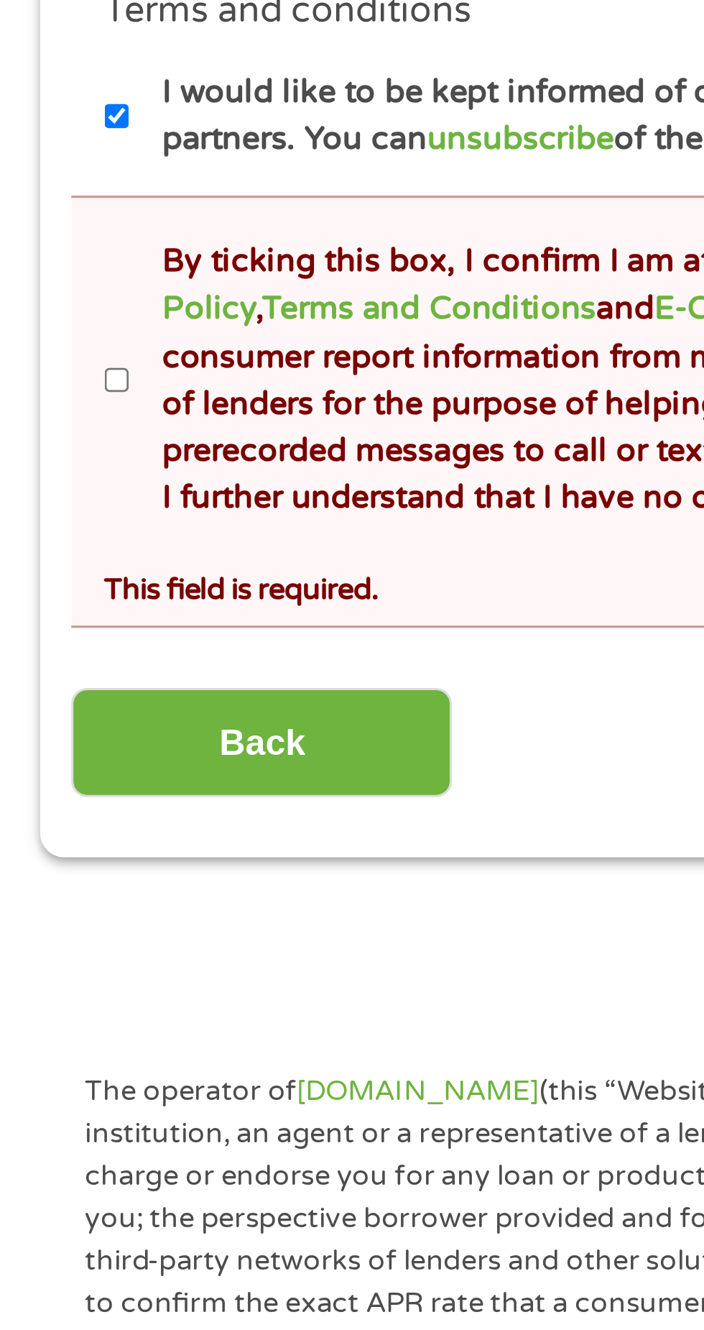
click at [43, 871] on label "By ticking this box, I confirm I am at least [DEMOGRAPHIC_DATA]. I confirm I ha…" at bounding box center [359, 877] width 635 height 92
click at [42, 871] on input "By ticking this box, I confirm I am at least [DEMOGRAPHIC_DATA]. I confirm I ha…" at bounding box center [38, 877] width 9 height 23
checkbox input "true"
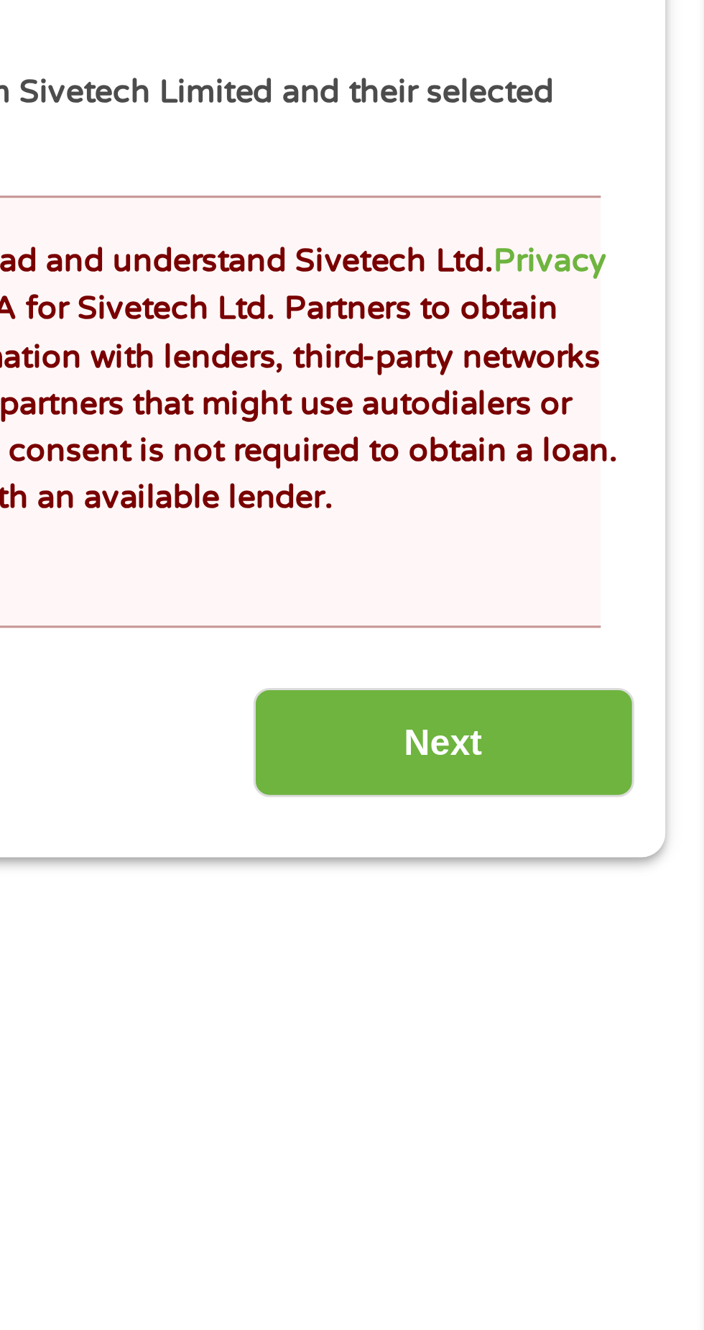
click at [631, 993] on input "Next" at bounding box center [620, 993] width 123 height 35
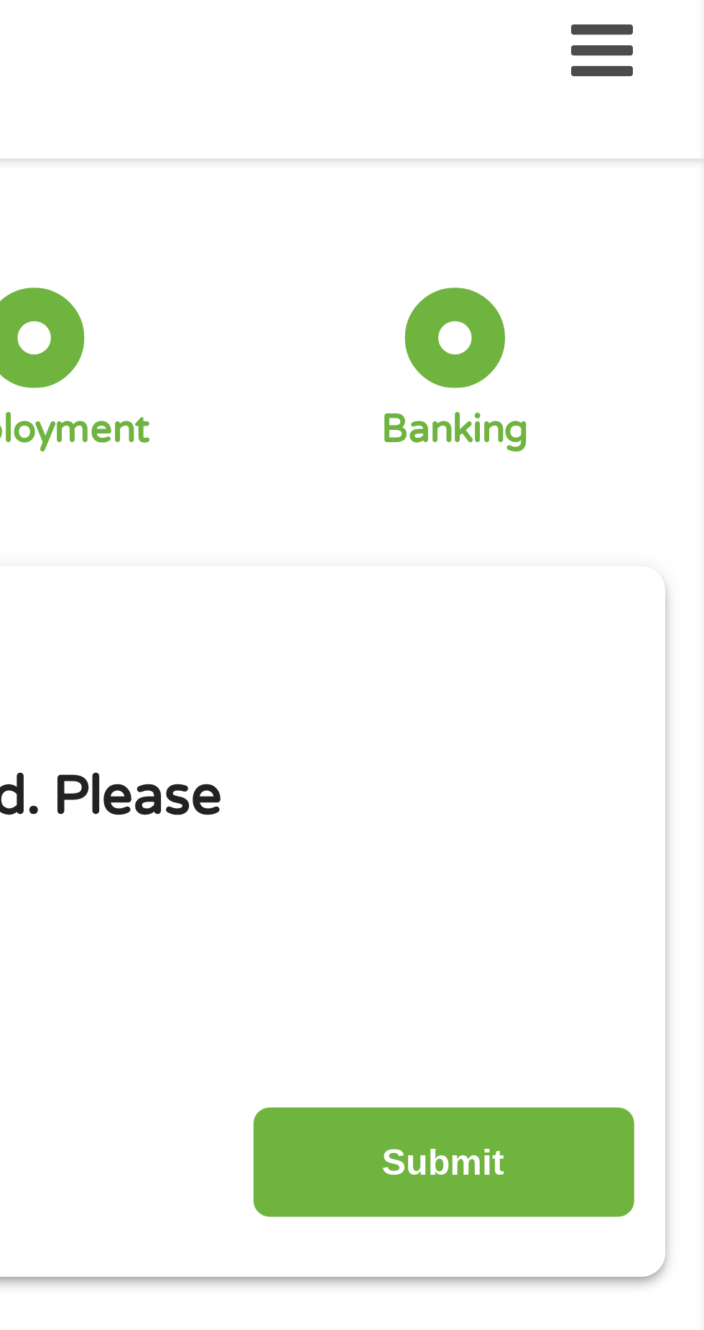
scroll to position [6, 0]
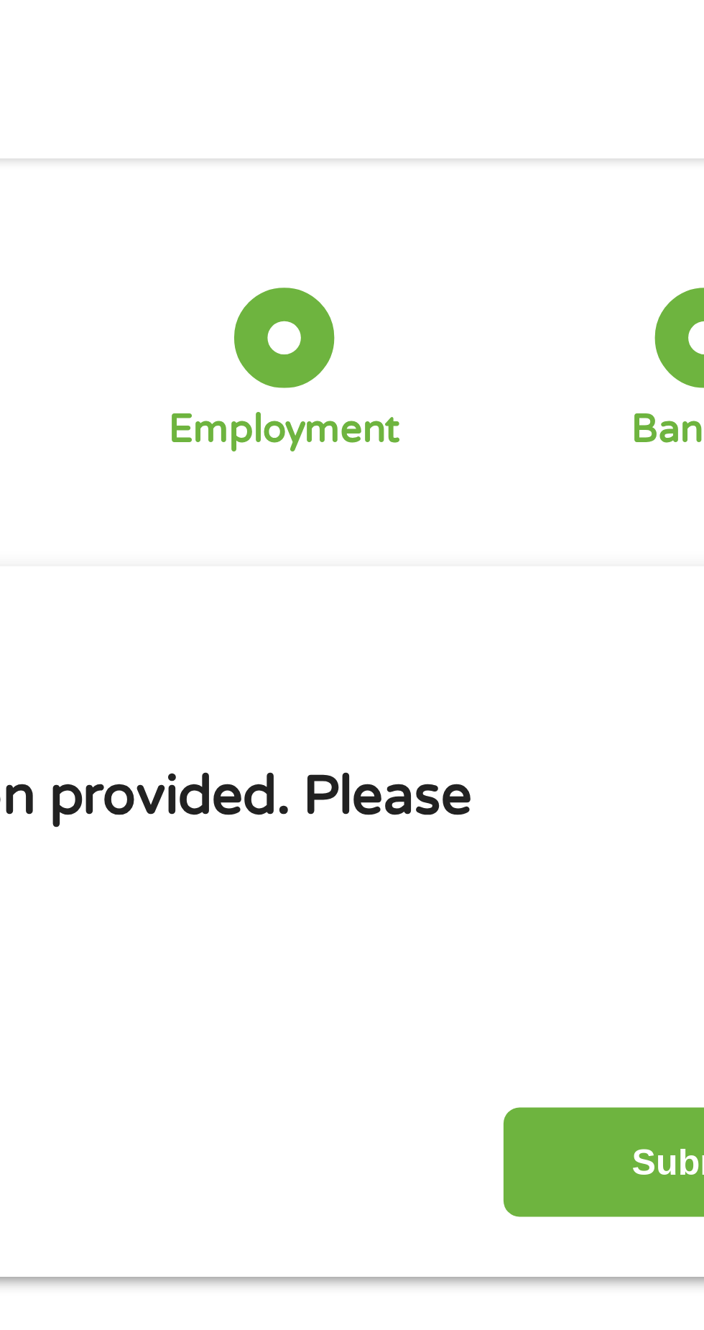
click at [592, 377] on input "Submit" at bounding box center [620, 385] width 123 height 35
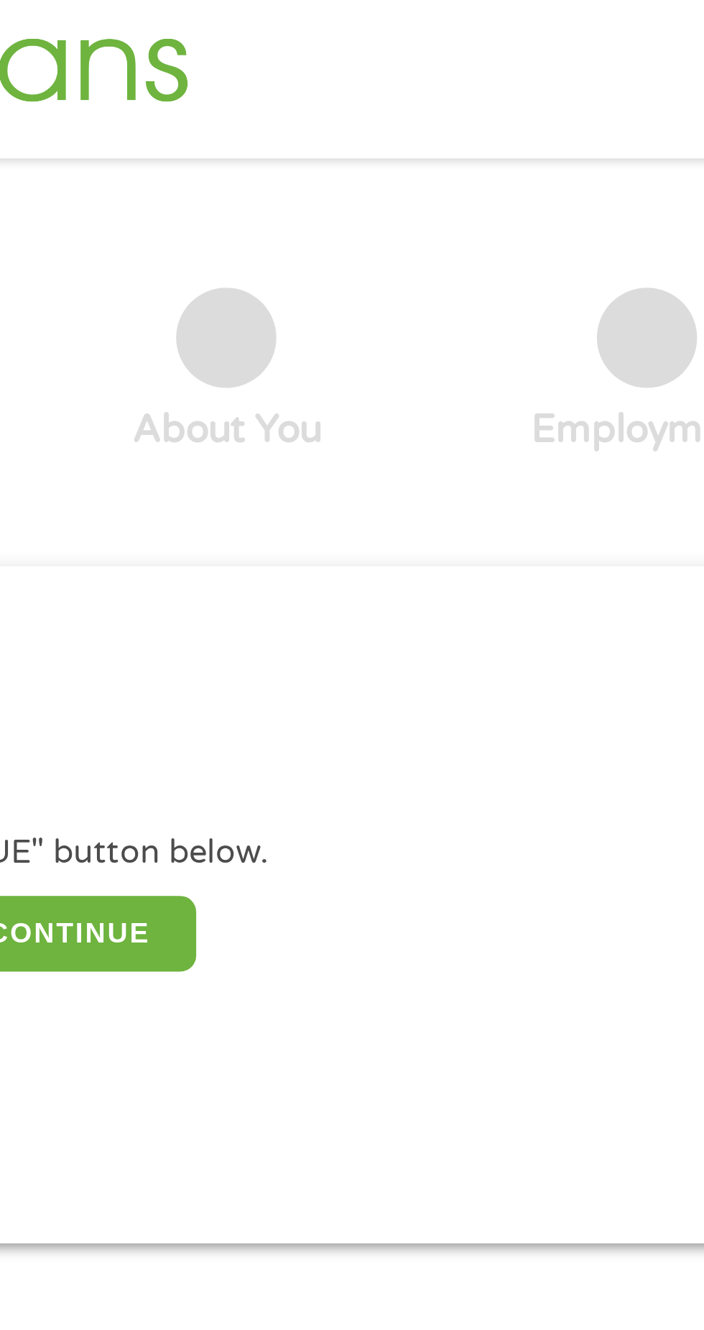
scroll to position [6, 6]
